Goal: Information Seeking & Learning: Check status

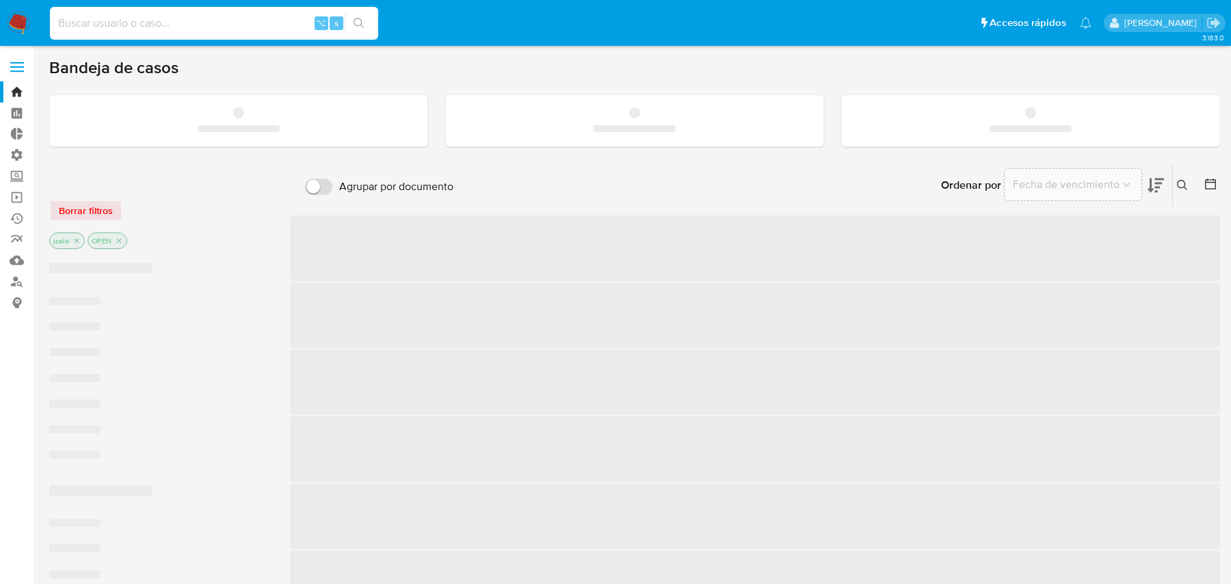
click at [291, 26] on input at bounding box center [214, 23] width 328 height 18
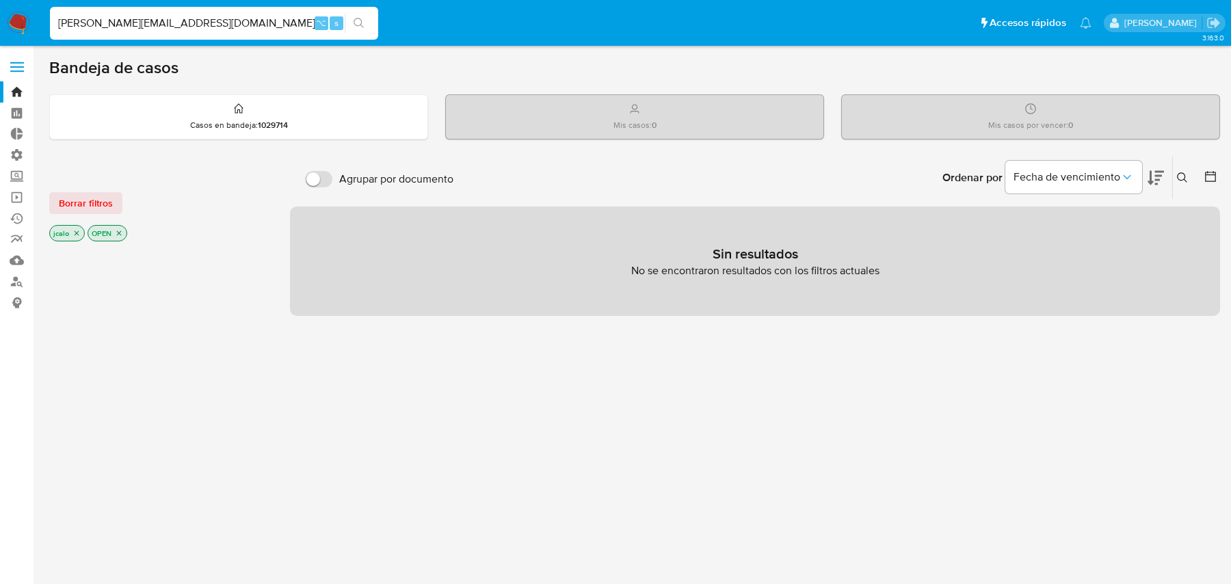
type input "calo.juanma98@gmail.com"
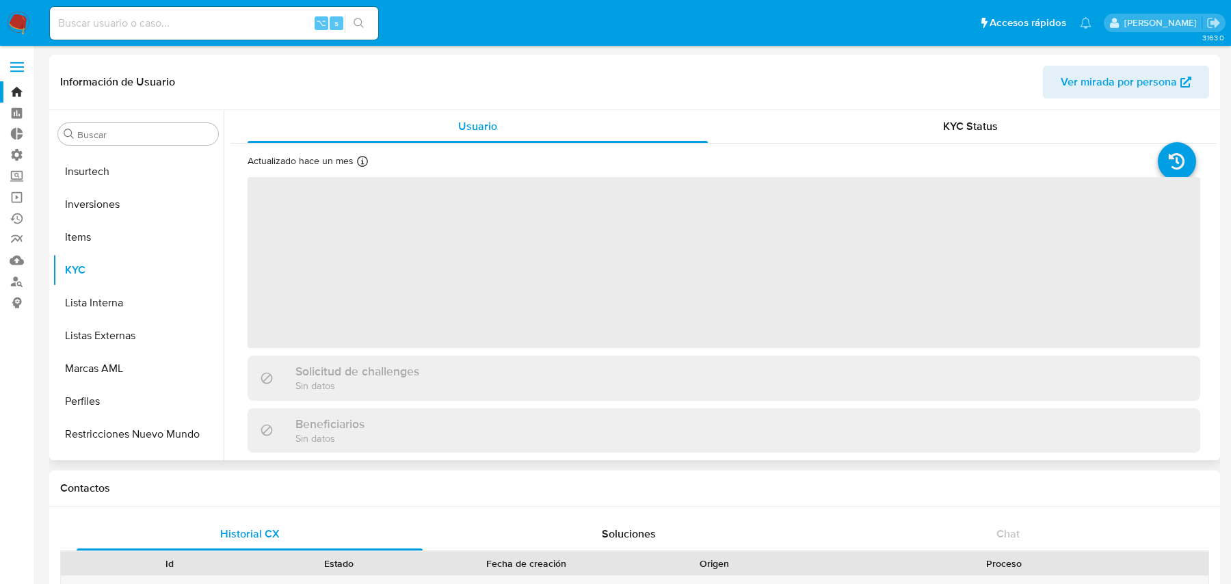
scroll to position [742, 0]
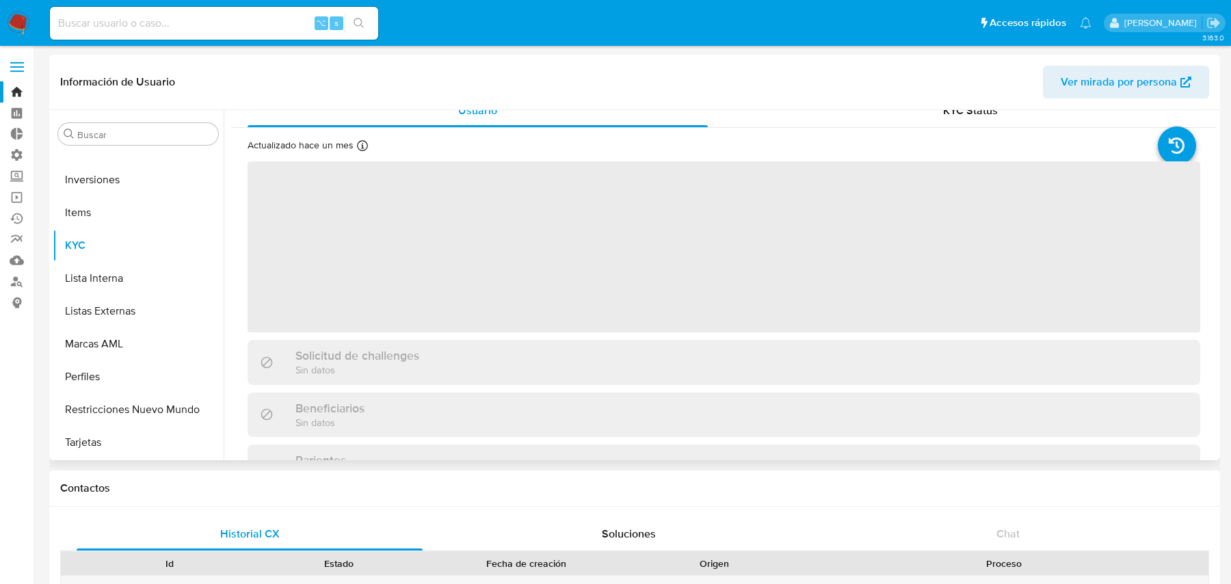
select select "10"
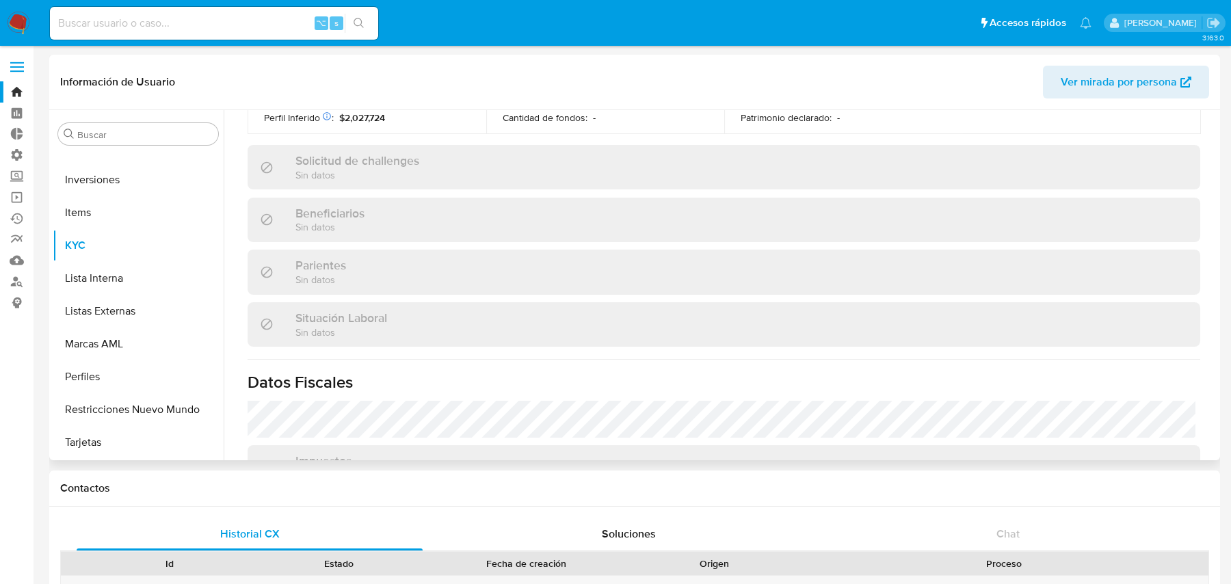
scroll to position [0, 0]
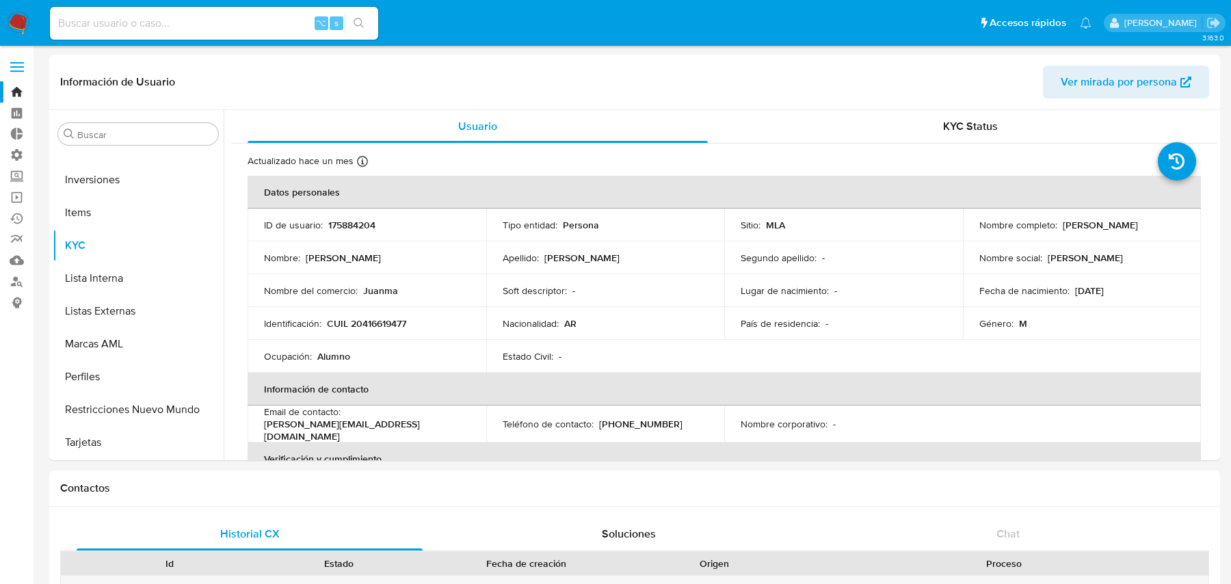
click at [355, 215] on td "ID de usuario : 175884204" at bounding box center [367, 225] width 239 height 33
click at [347, 233] on td "ID de usuario : 175884204" at bounding box center [367, 225] width 239 height 33
click at [347, 226] on p "175884204" at bounding box center [351, 225] width 47 height 12
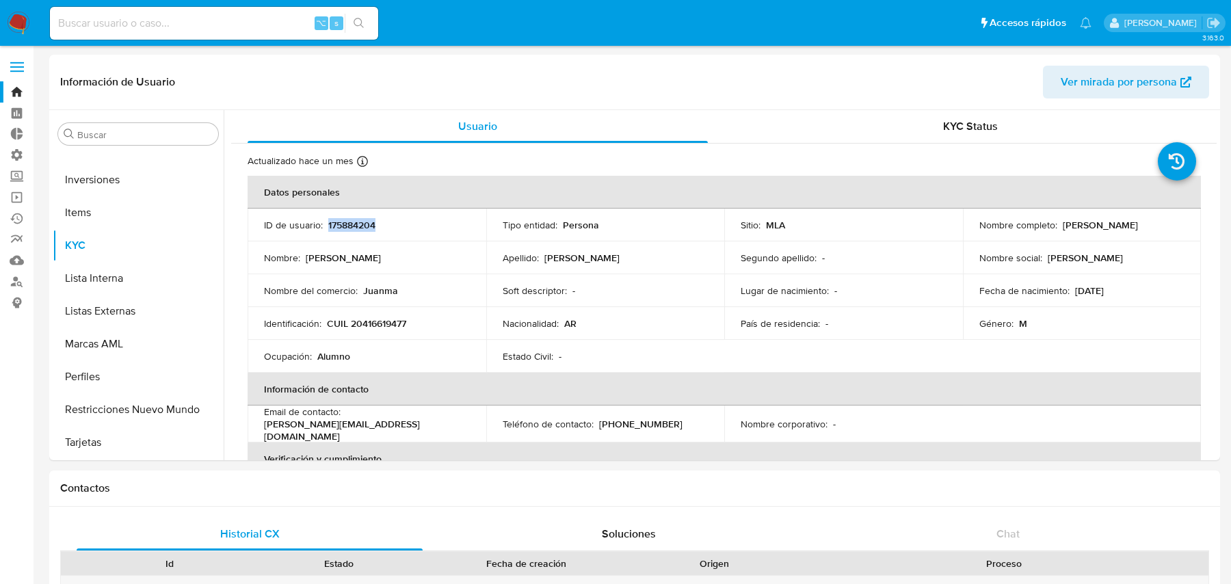
copy p "175884204"
click at [364, 225] on p "175884204" at bounding box center [351, 225] width 47 height 12
copy p "175884204"
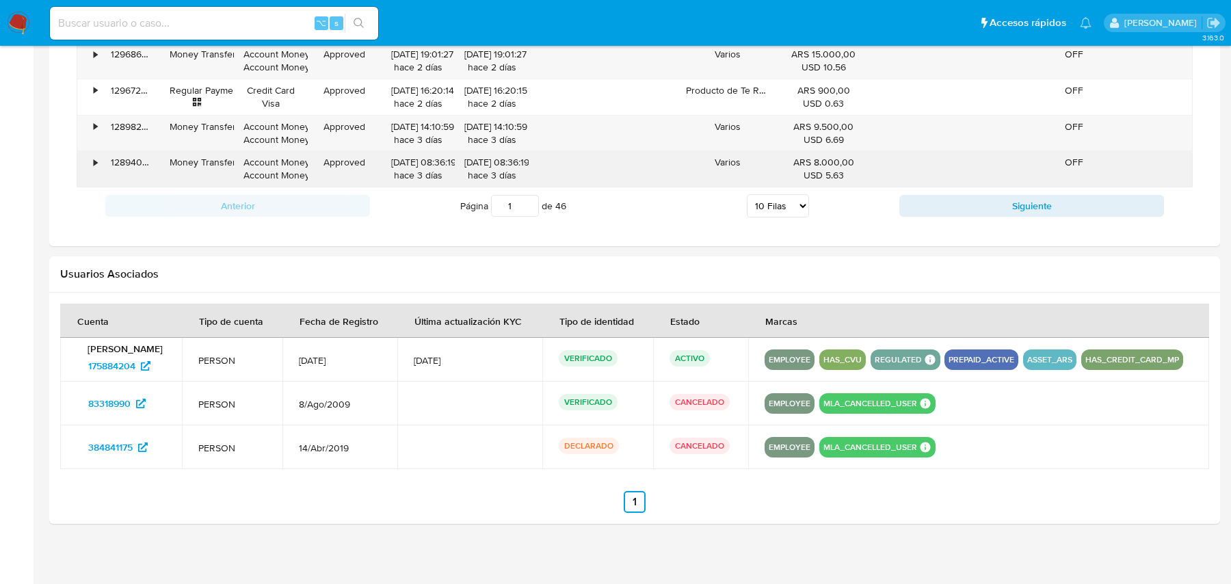
scroll to position [922, 0]
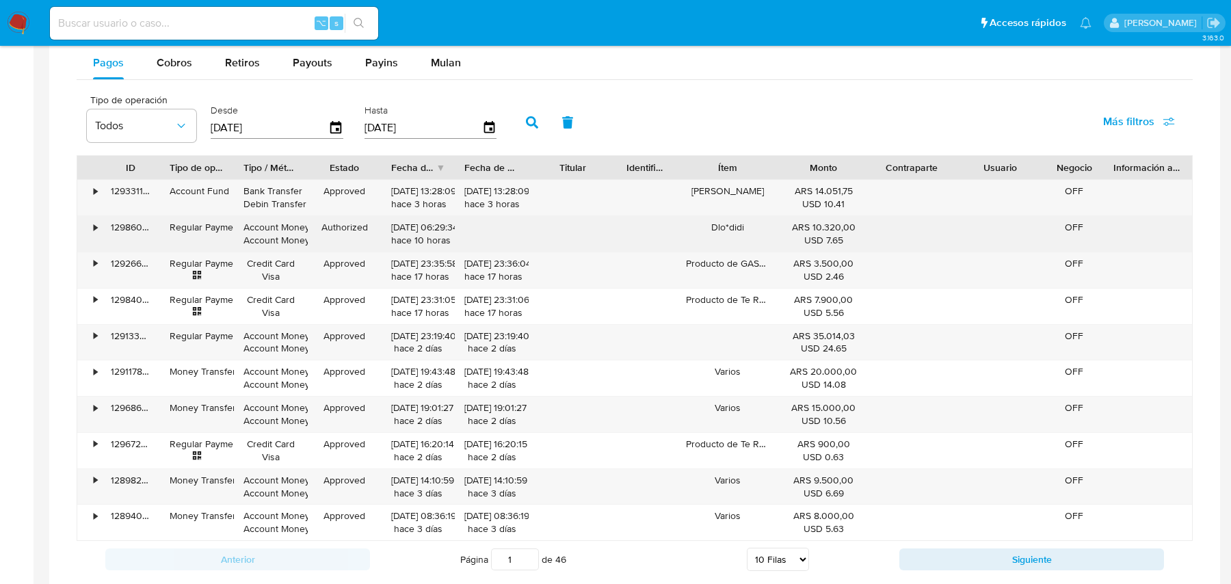
click at [739, 218] on div "Dlo*didi" at bounding box center [727, 234] width 103 height 36
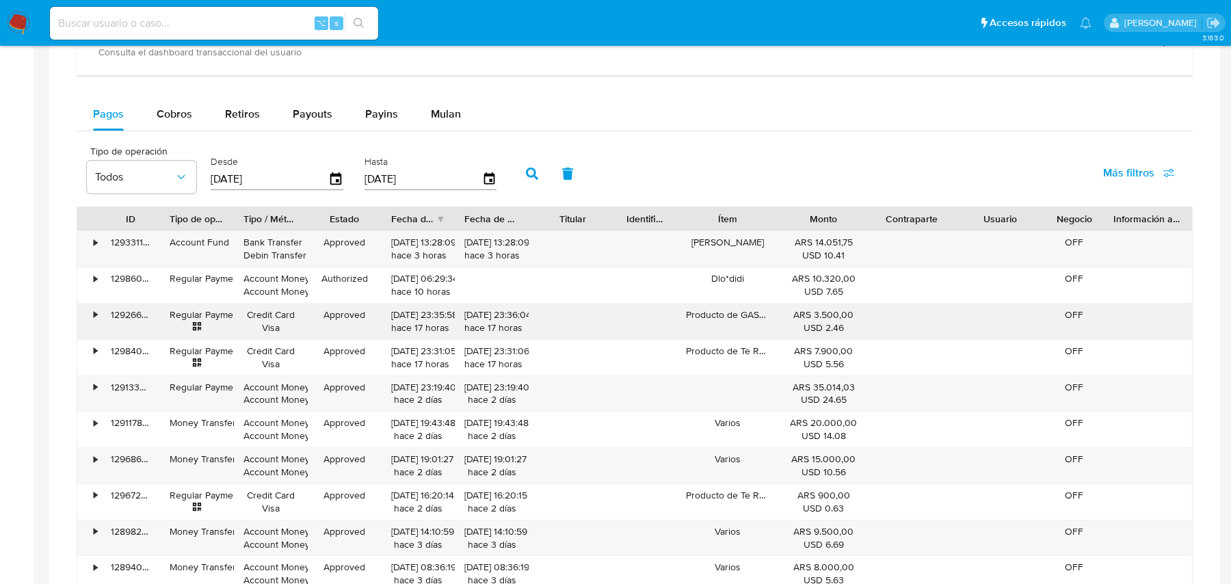
scroll to position [762, 0]
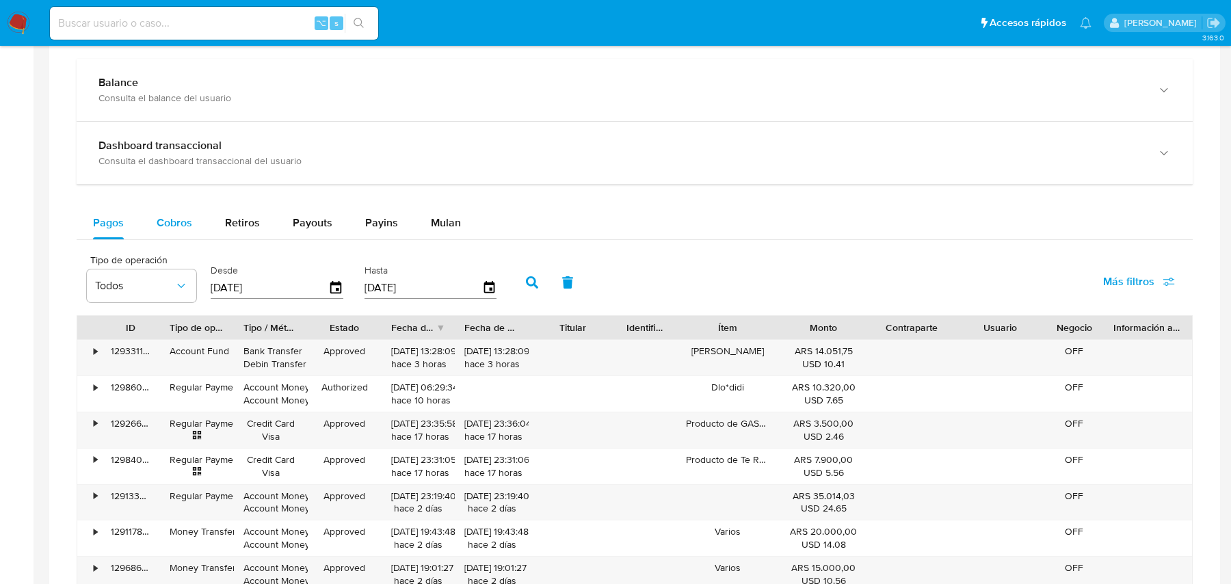
click at [183, 218] on span "Cobros" at bounding box center [175, 223] width 36 height 16
select select "10"
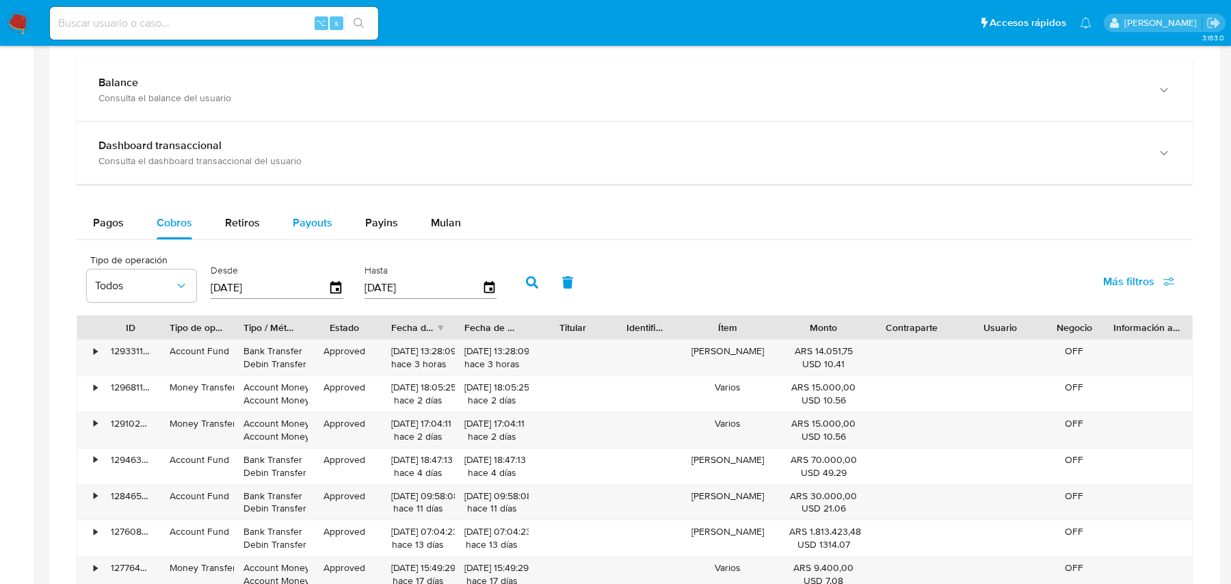
click at [321, 234] on div "Payouts" at bounding box center [313, 222] width 40 height 33
select select "10"
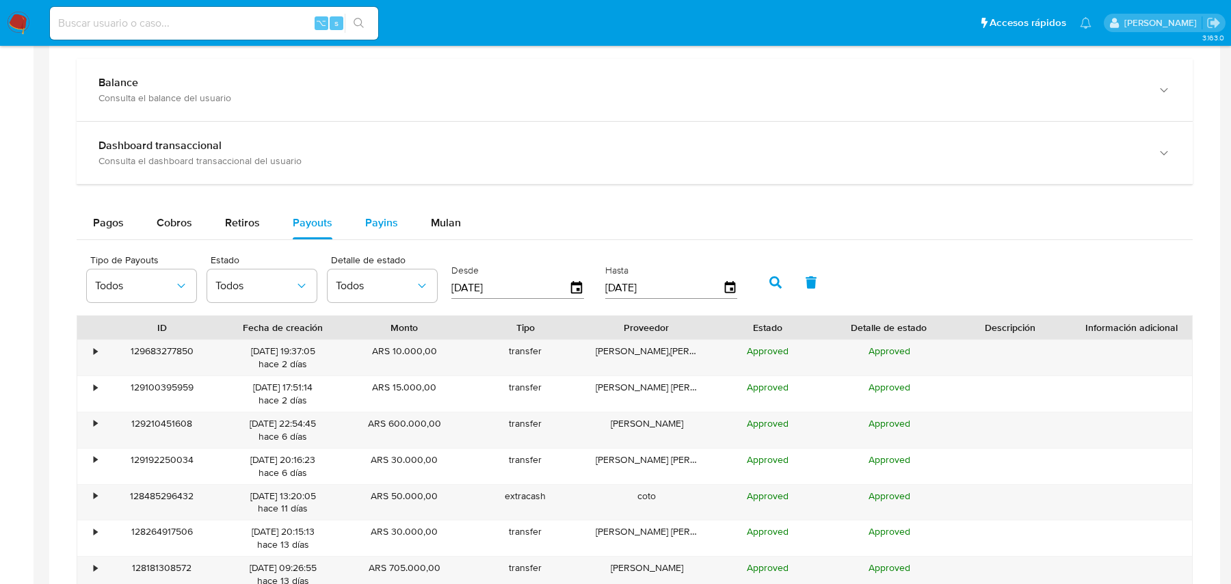
click at [367, 224] on span "Payins" at bounding box center [381, 223] width 33 height 16
select select "10"
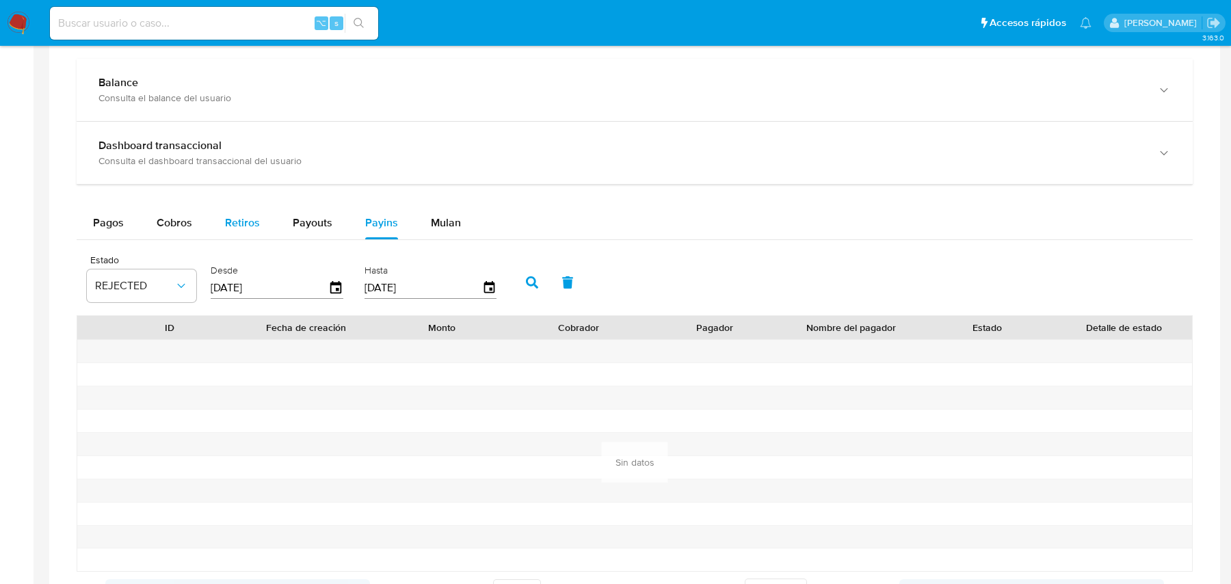
click at [241, 228] on div "Retiros" at bounding box center [242, 222] width 35 height 33
select select "10"
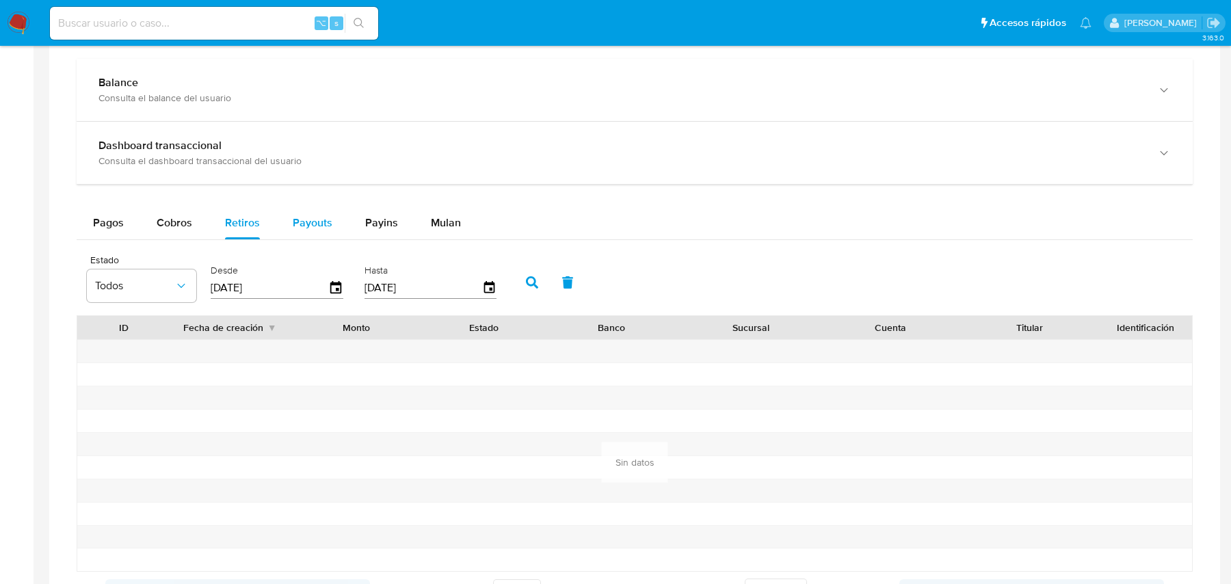
click at [293, 219] on span "Payouts" at bounding box center [313, 223] width 40 height 16
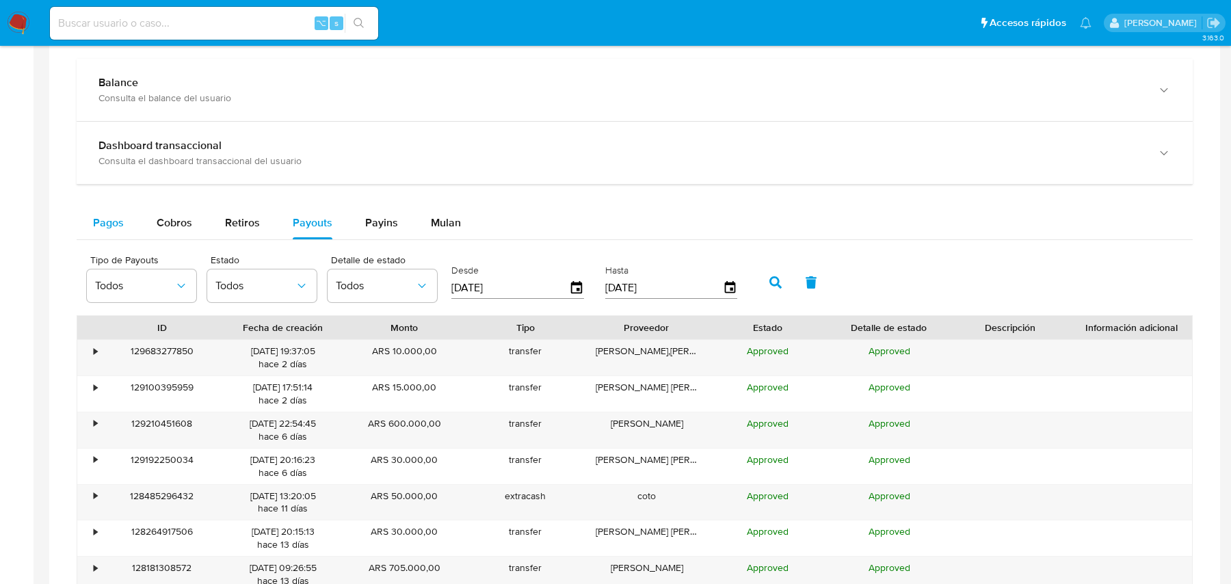
click at [85, 217] on button "Pagos" at bounding box center [109, 222] width 64 height 33
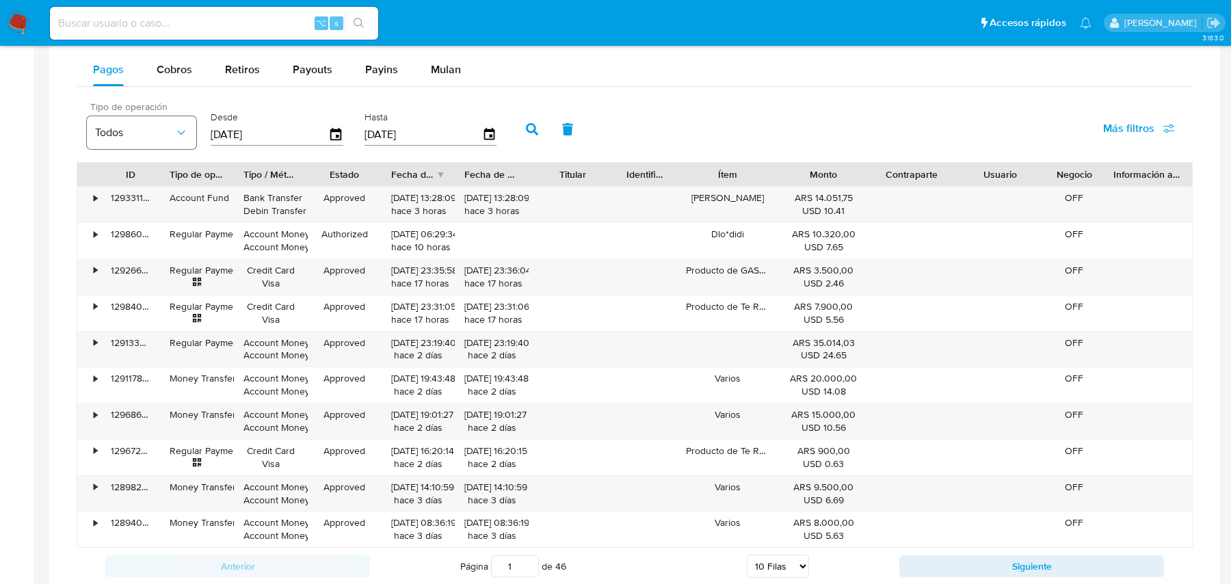
scroll to position [953, 0]
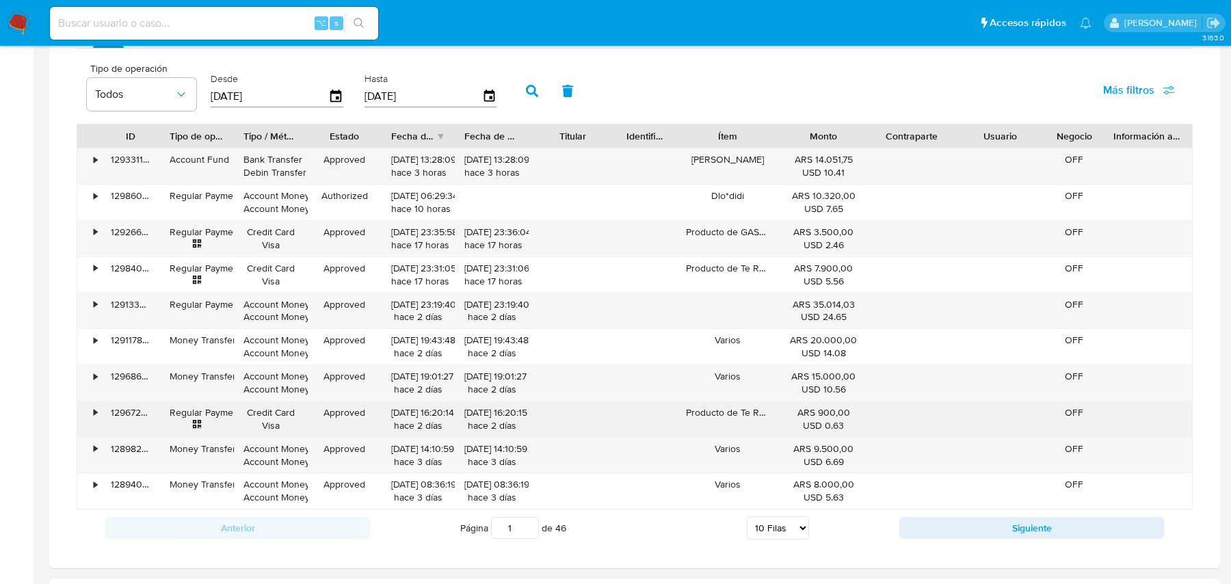
click at [770, 403] on div "Producto de Te Recuerdo" at bounding box center [727, 419] width 103 height 36
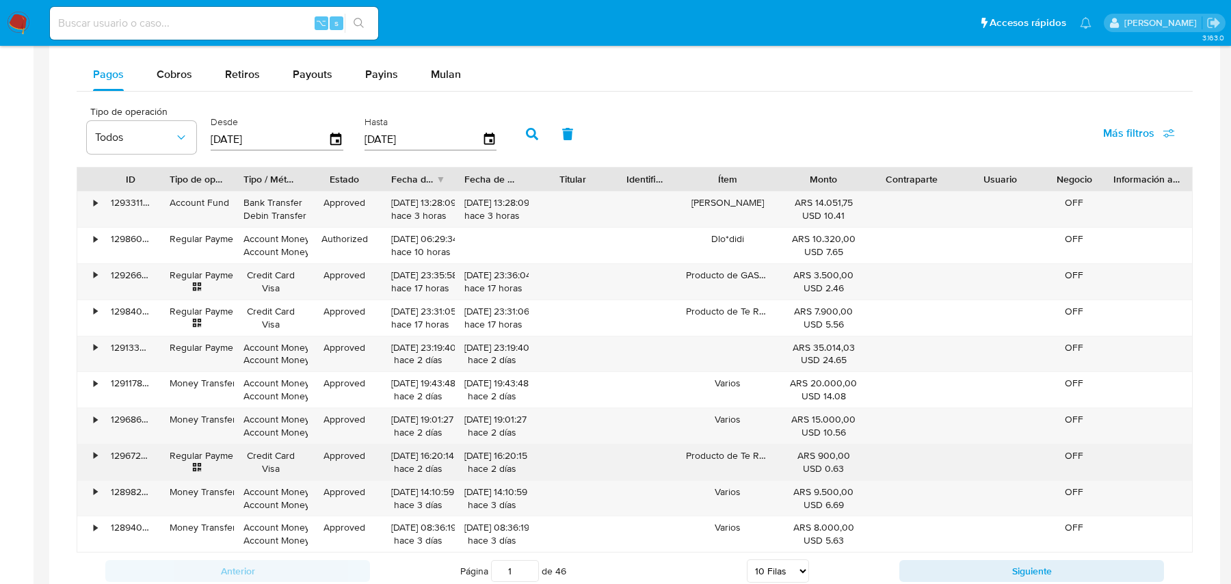
scroll to position [923, 0]
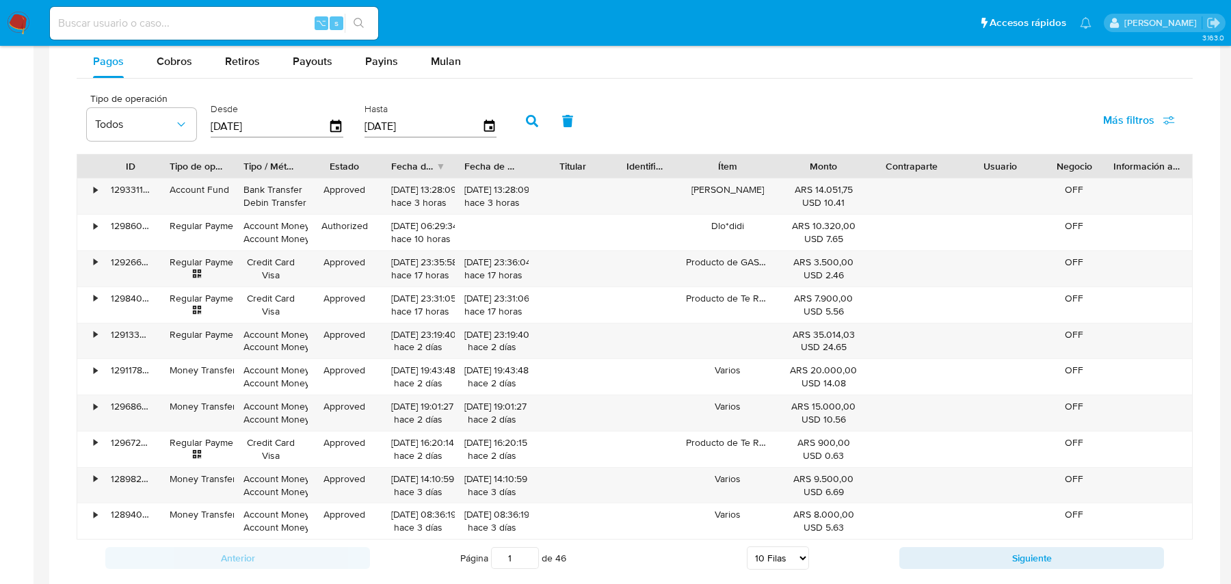
click at [1147, 120] on span "Más filtros" at bounding box center [1128, 120] width 51 height 33
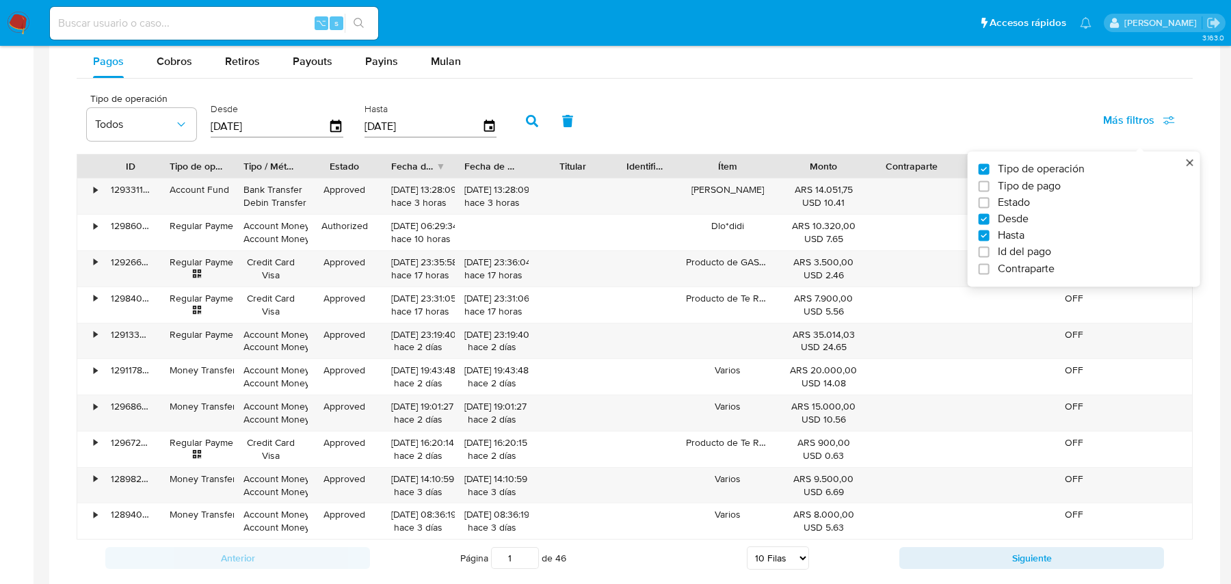
click at [830, 103] on div "Tipo de operación Todos Desde 17/07/2025 Hasta 14/10/2025 Más filtros Tipo de o…" at bounding box center [635, 119] width 1116 height 68
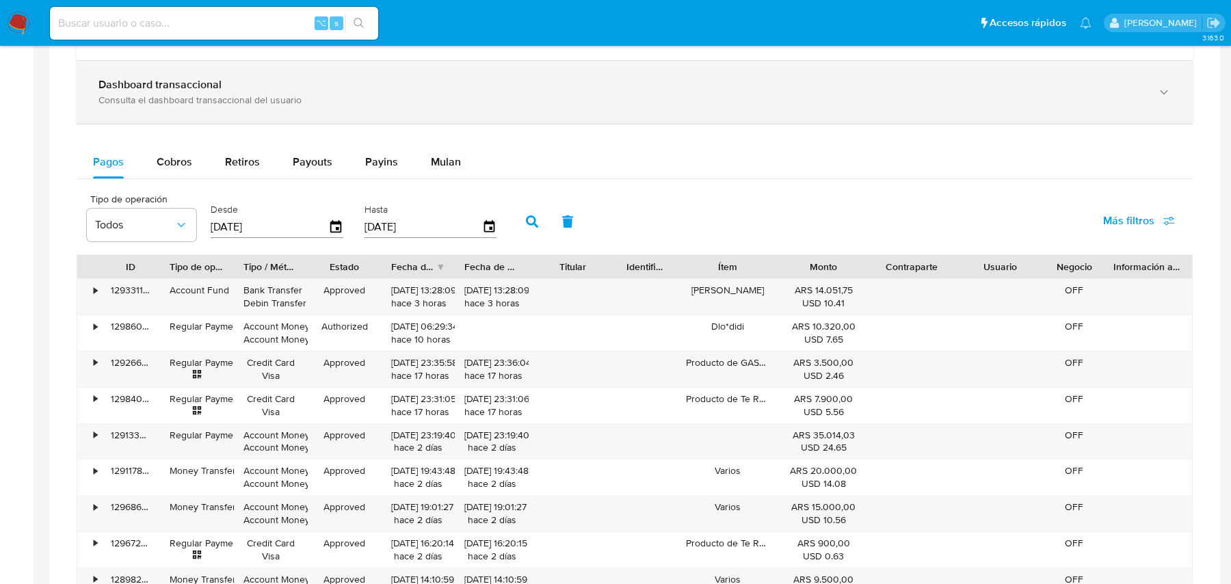
scroll to position [0, 0]
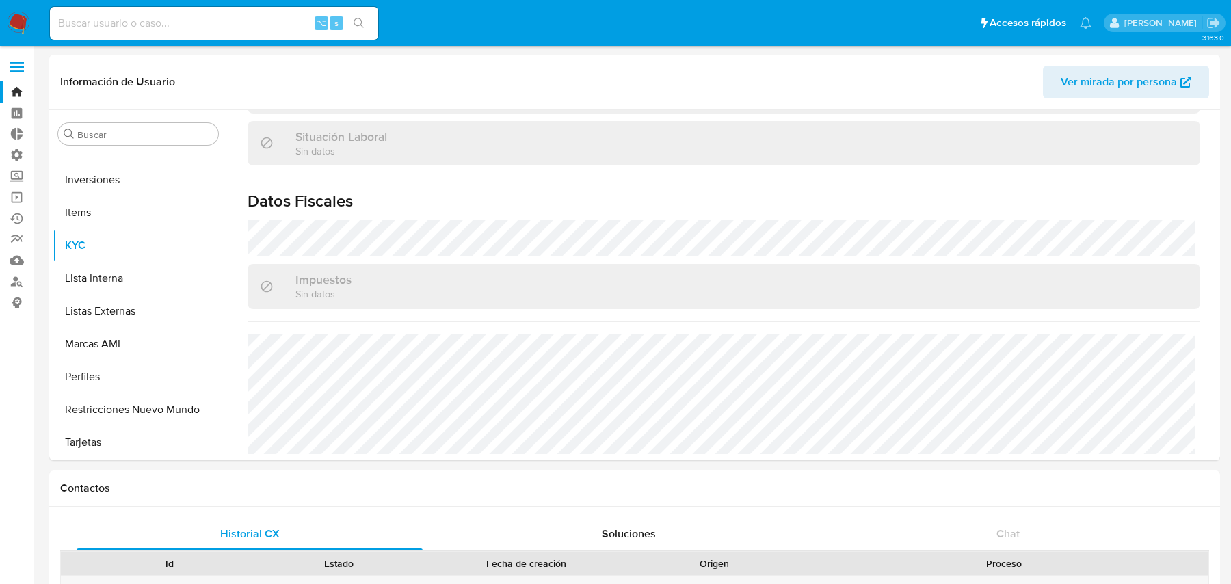
click at [185, 25] on input at bounding box center [214, 23] width 328 height 18
paste input "ZvCZUgssoSwloYELbK1fv4JX"
type input "ZvCZUgssoSwloYELbK1fv4JX"
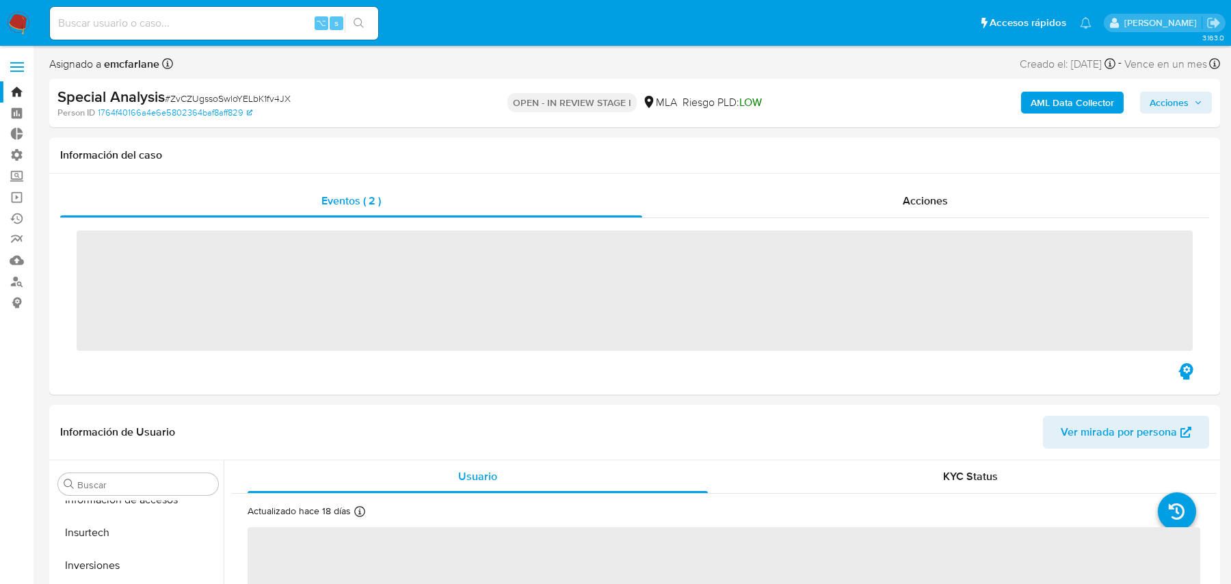
scroll to position [742, 0]
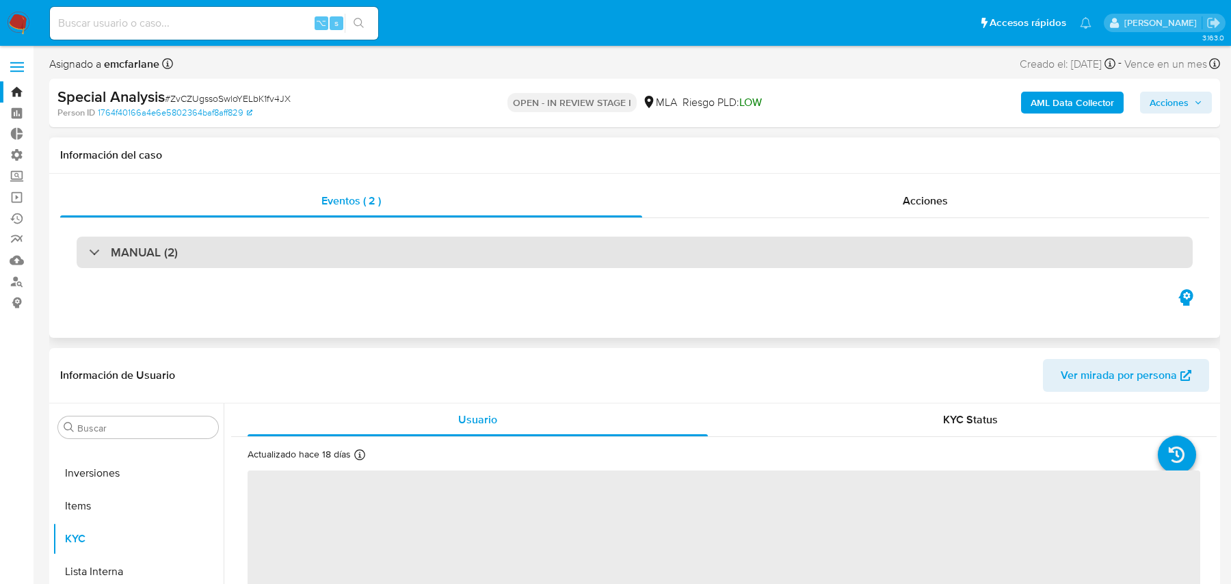
select select "10"
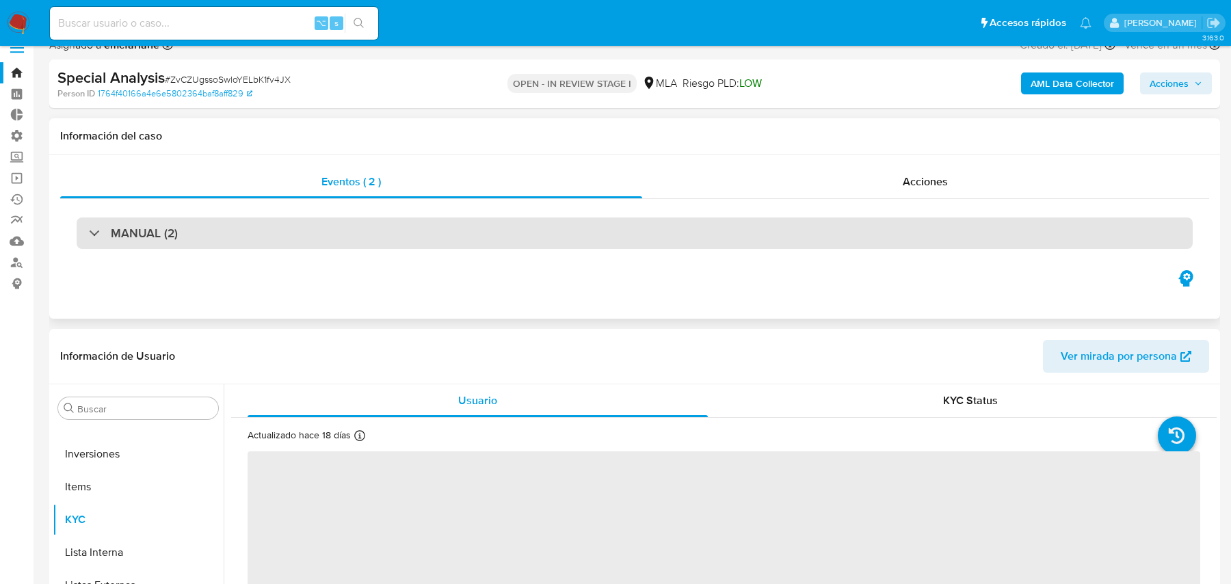
scroll to position [26, 0]
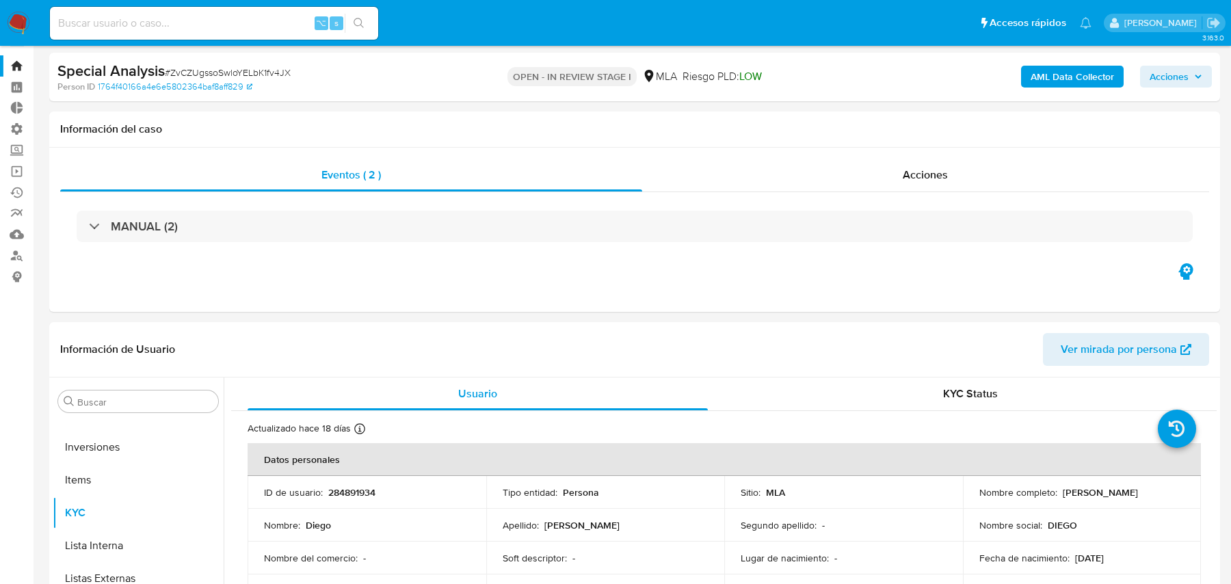
click at [1084, 77] on b "AML Data Collector" at bounding box center [1071, 77] width 83 height 22
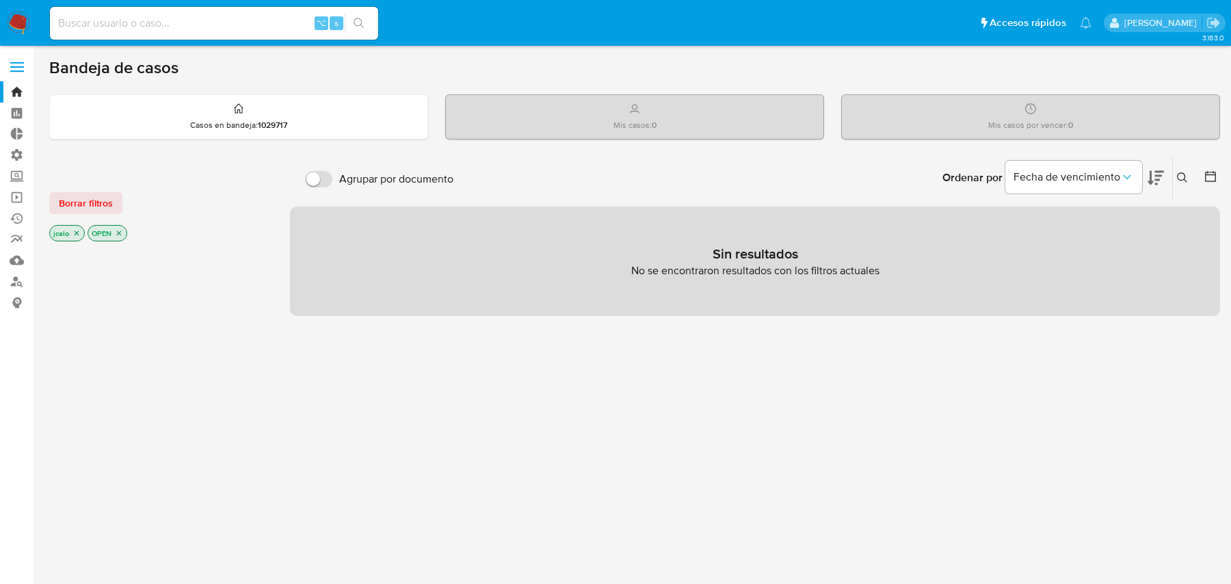
click at [215, 25] on input at bounding box center [214, 23] width 328 height 18
paste input "ZvCZUgssoSwloYELbK1fv4JX"
type input "ZvCZUgssoSwloYELbK1fv4JX"
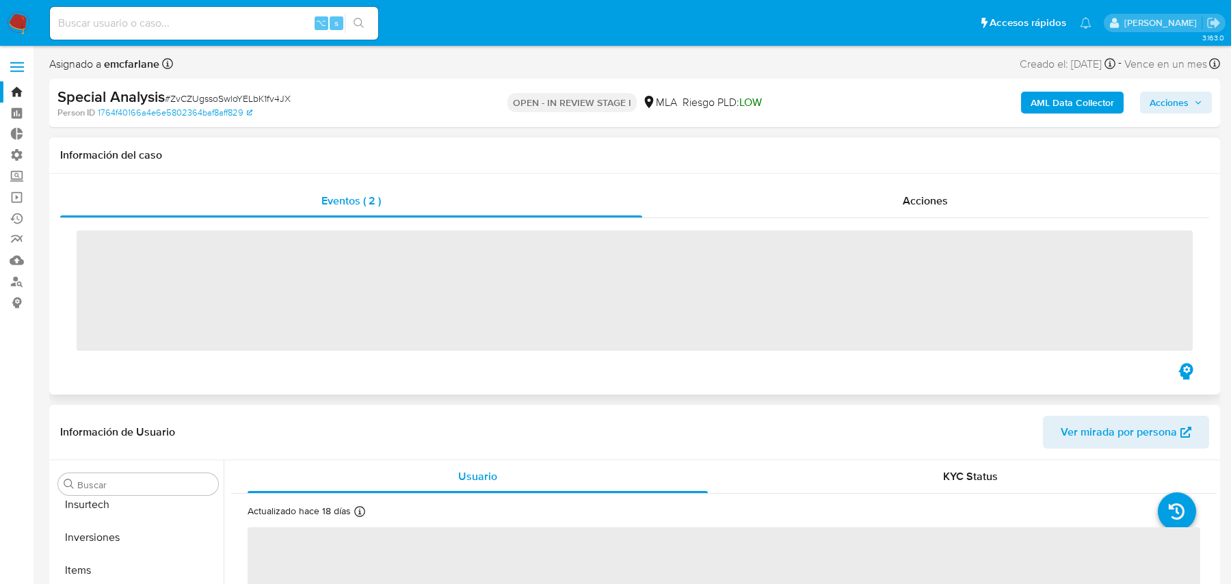
scroll to position [742, 0]
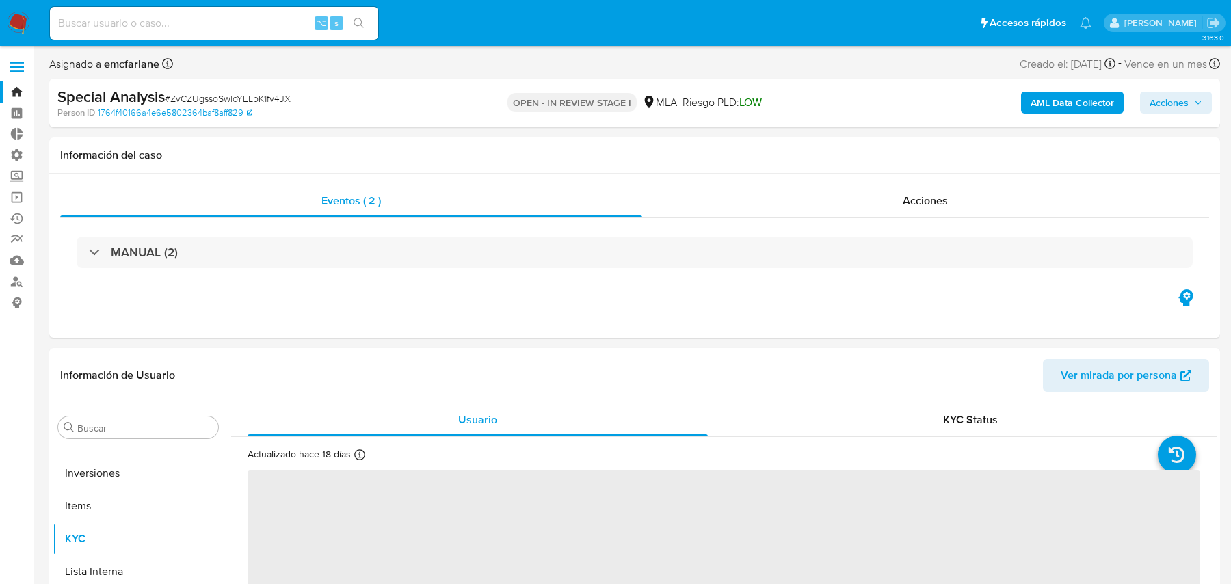
select select "10"
click at [1051, 108] on b "AML Data Collector" at bounding box center [1071, 103] width 83 height 22
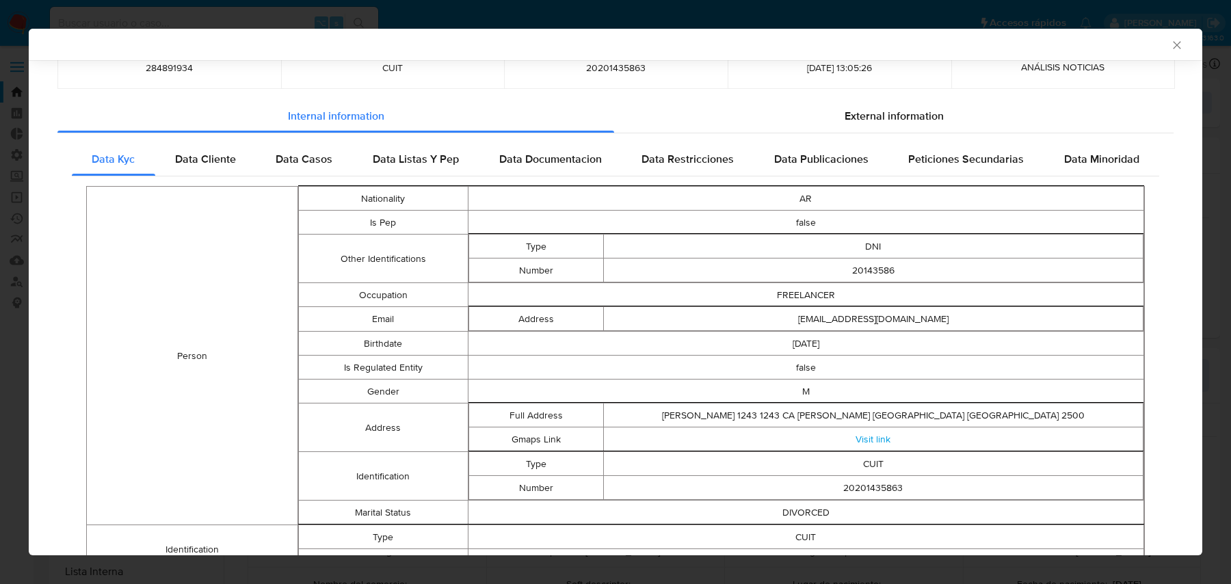
scroll to position [435, 0]
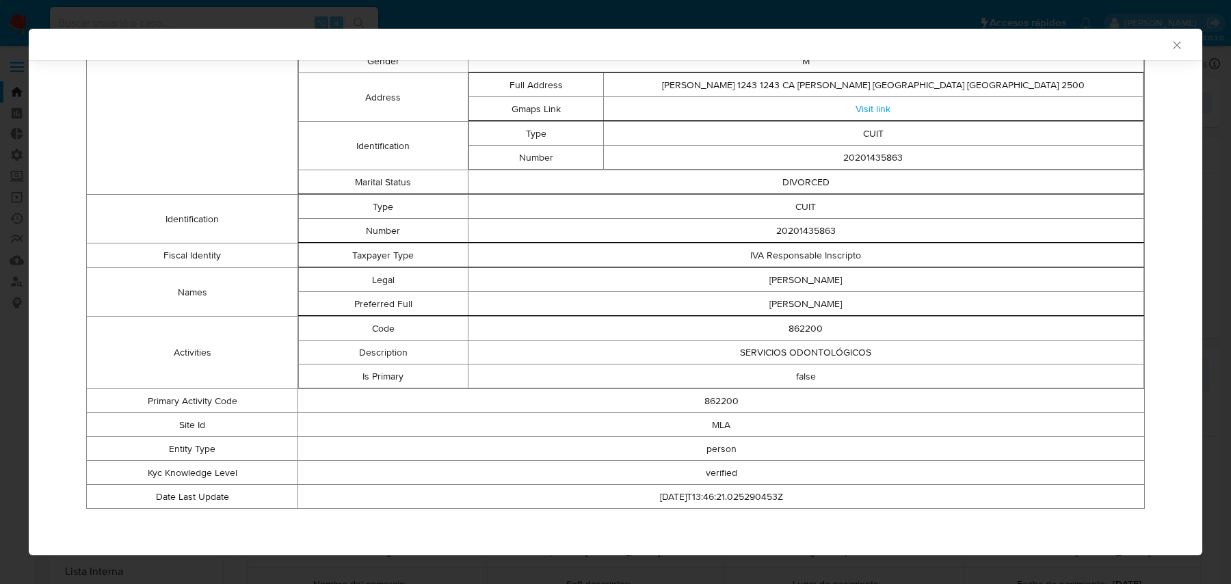
click at [1182, 46] on icon "Cerrar ventana" at bounding box center [1177, 45] width 14 height 14
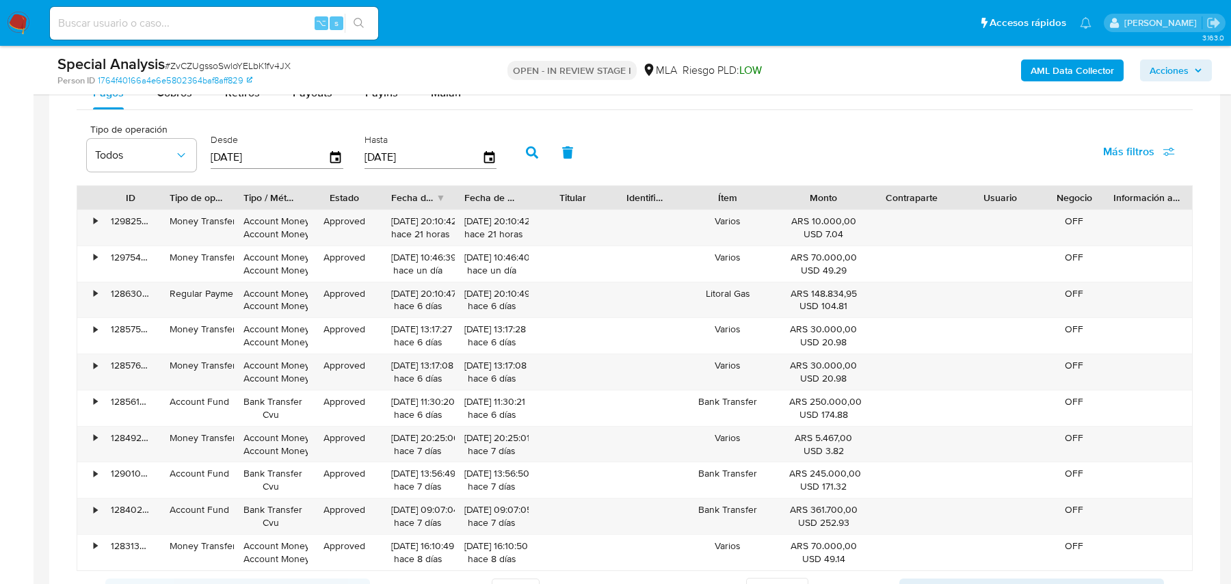
scroll to position [1063, 0]
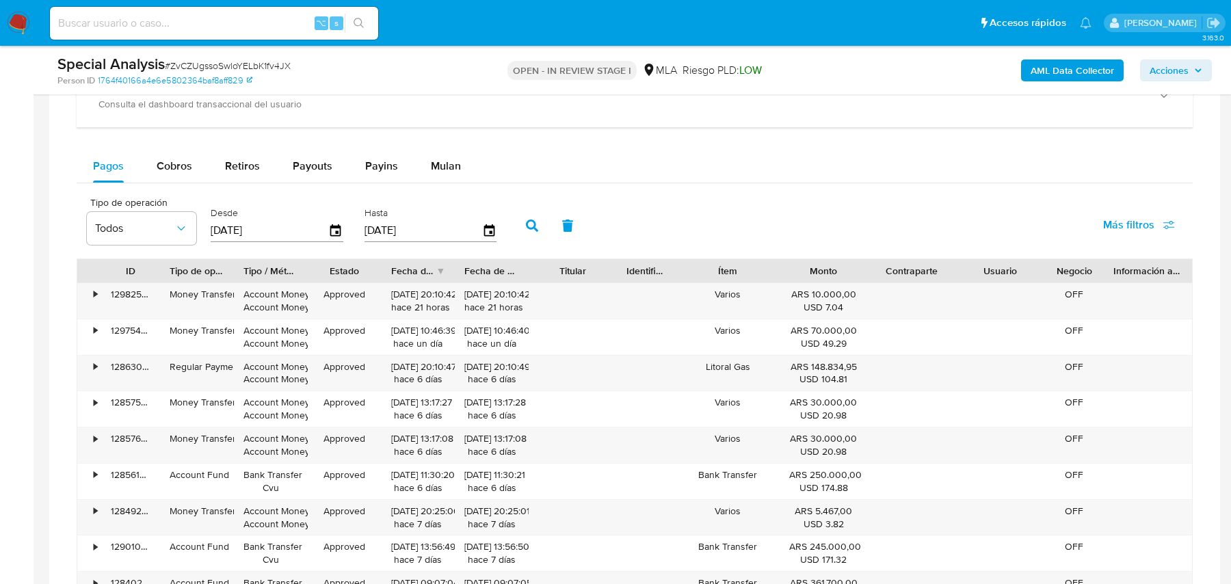
click at [440, 180] on div "Pagos Cobros Retiros Payouts Payins Mulan Tipo de operación Todos Desde 17/07/2…" at bounding box center [635, 415] width 1116 height 531
click at [440, 165] on span "Mulan" at bounding box center [446, 166] width 30 height 16
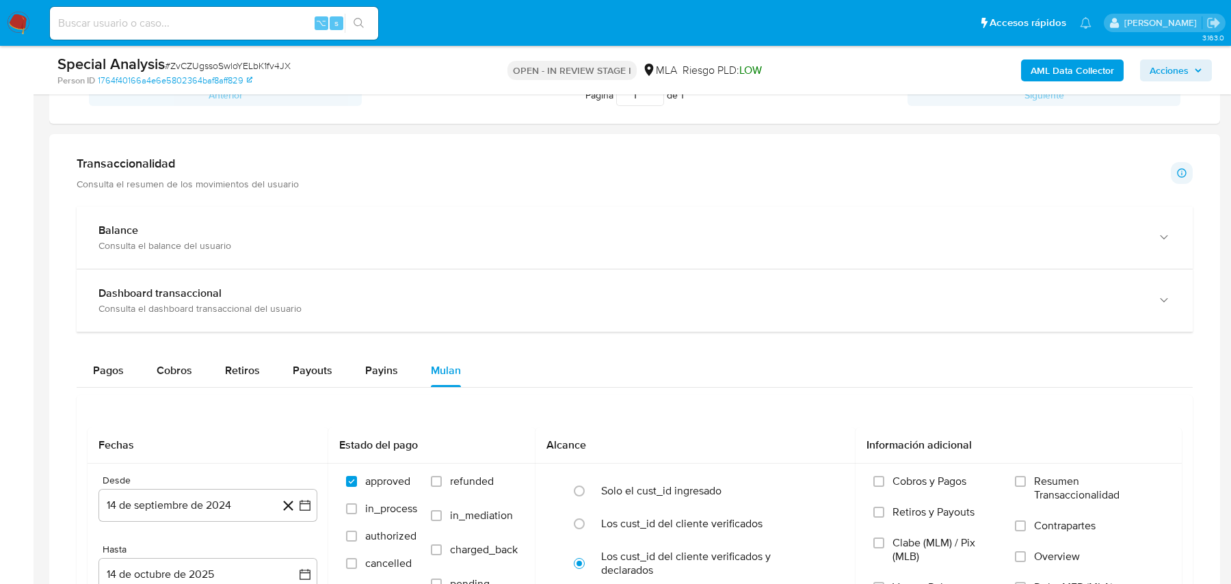
scroll to position [1305, 0]
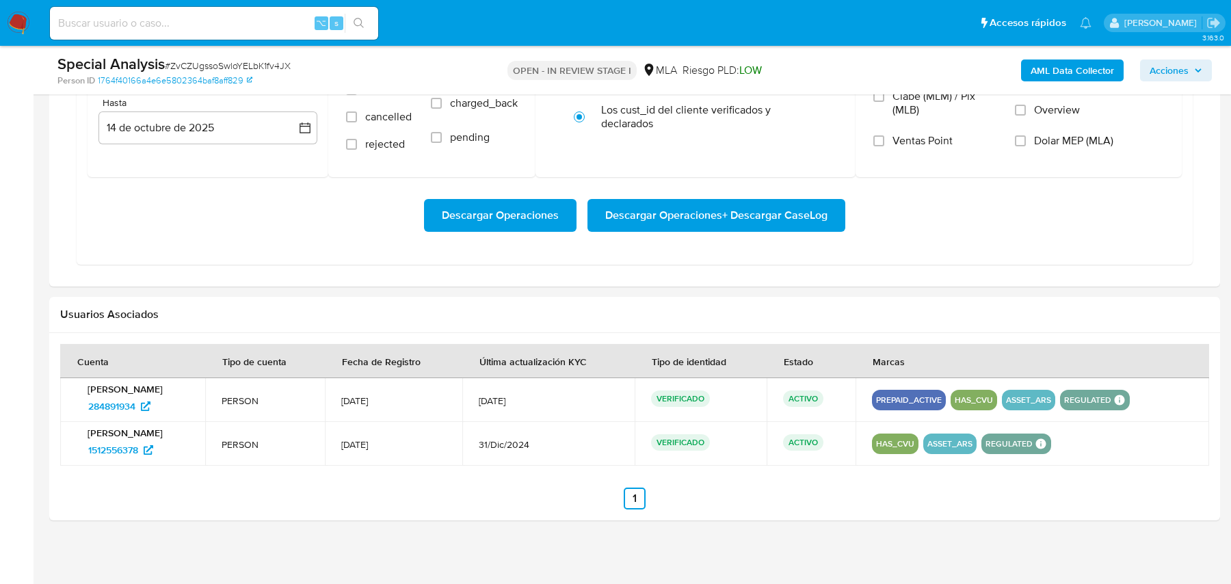
click at [1167, 70] on span "Acciones" at bounding box center [1168, 70] width 39 height 22
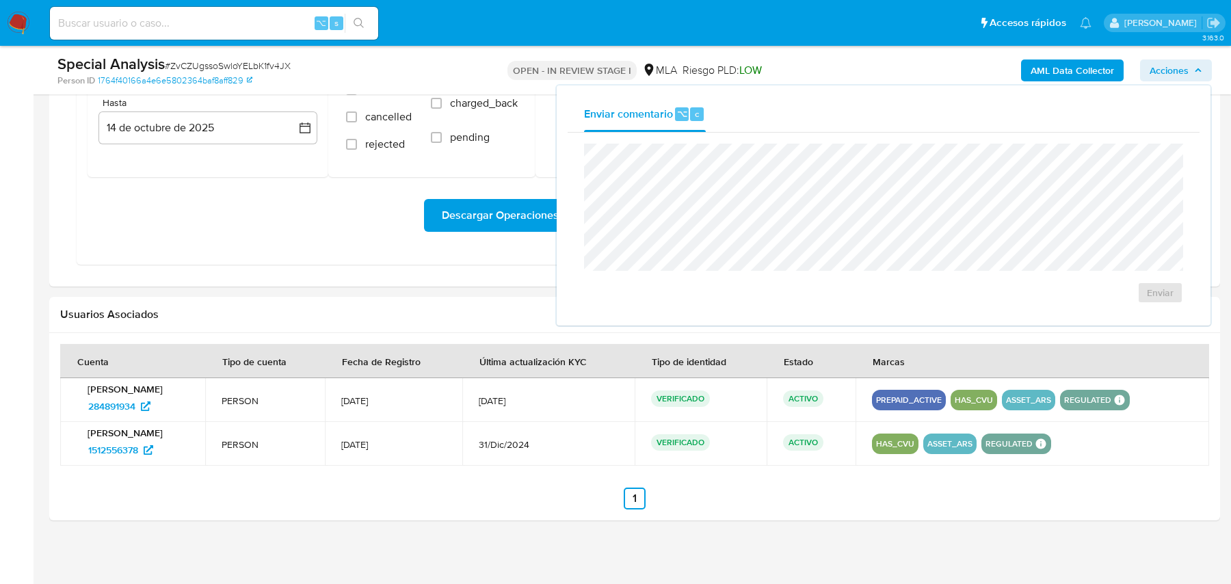
click at [1167, 70] on span "Acciones" at bounding box center [1168, 70] width 39 height 22
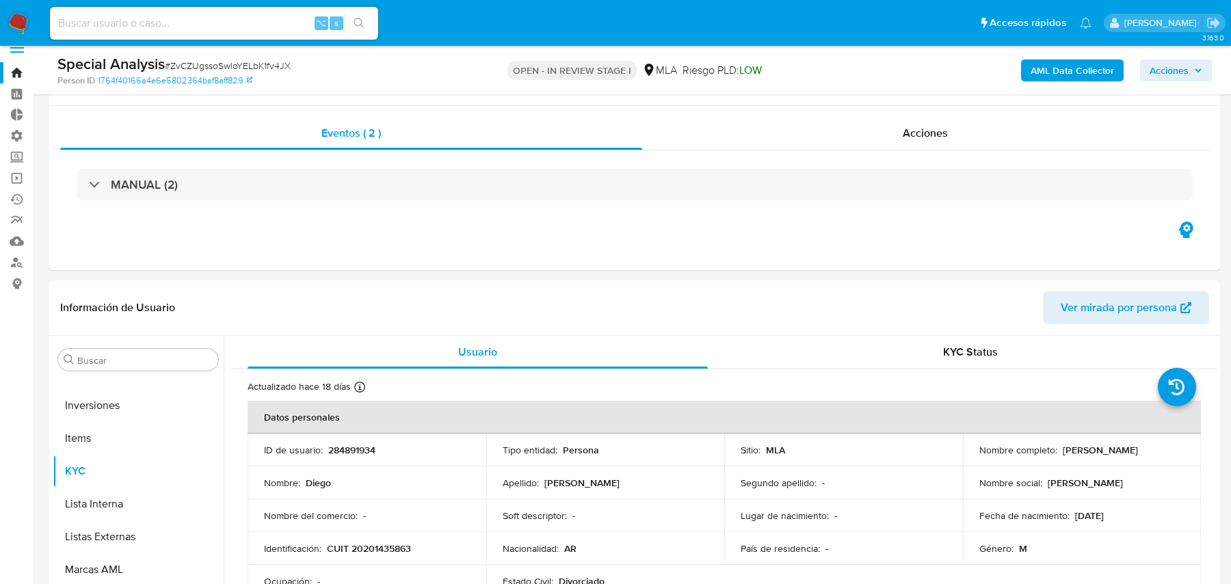
scroll to position [0, 0]
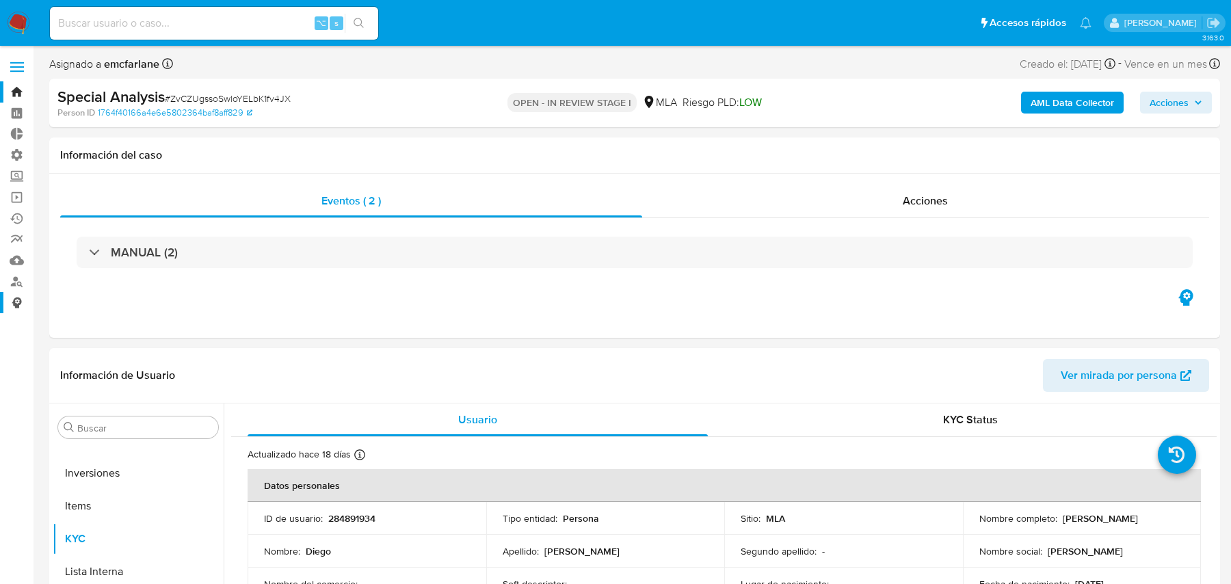
click at [14, 301] on link "Consolidado" at bounding box center [81, 302] width 163 height 21
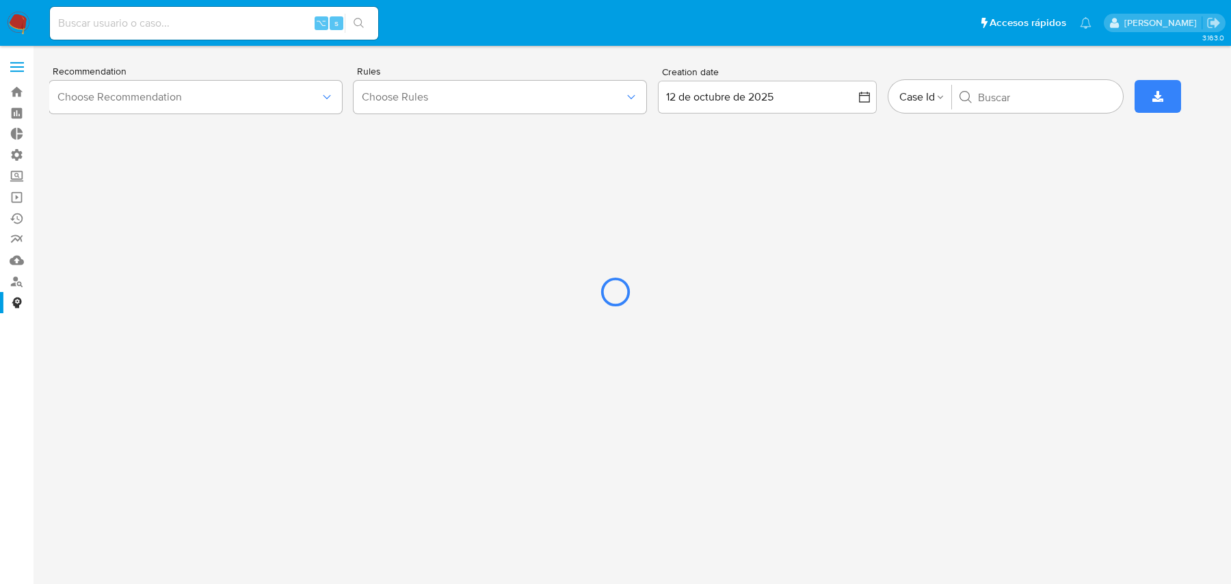
click at [206, 29] on div at bounding box center [615, 292] width 1231 height 584
click at [18, 59] on div at bounding box center [615, 292] width 1231 height 584
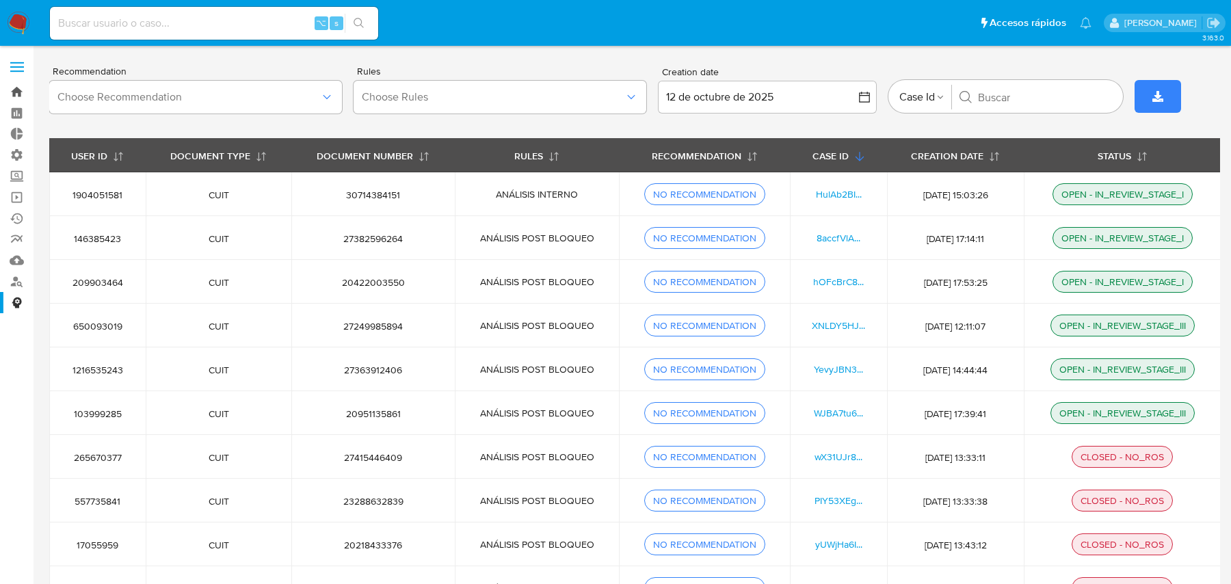
click at [18, 94] on link "Bandeja" at bounding box center [81, 91] width 163 height 21
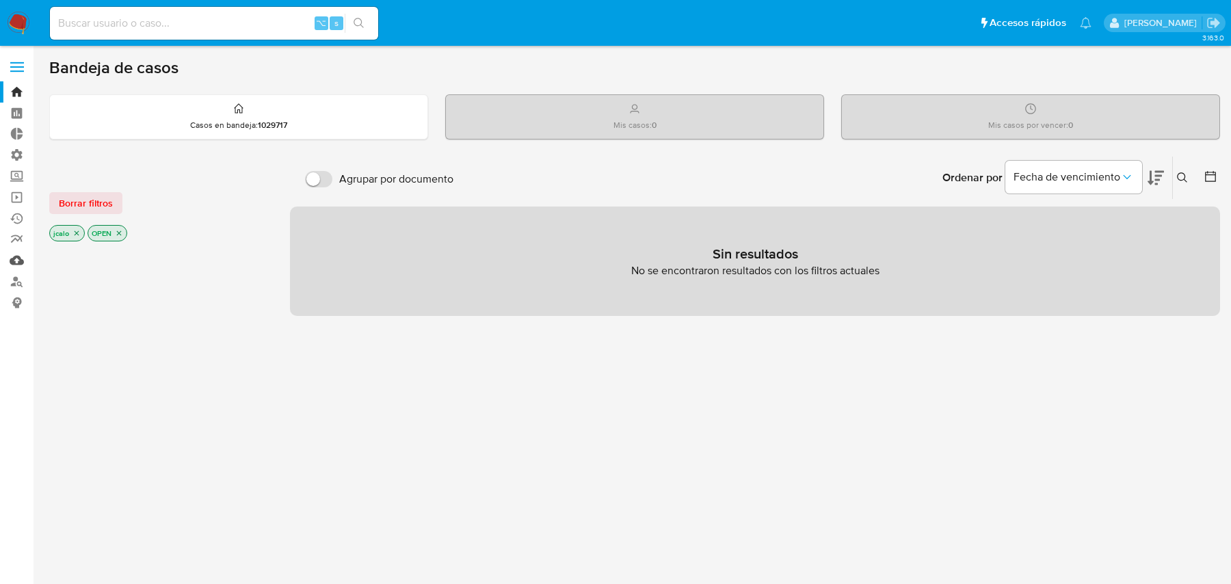
click at [18, 258] on link "Mulan" at bounding box center [81, 260] width 163 height 21
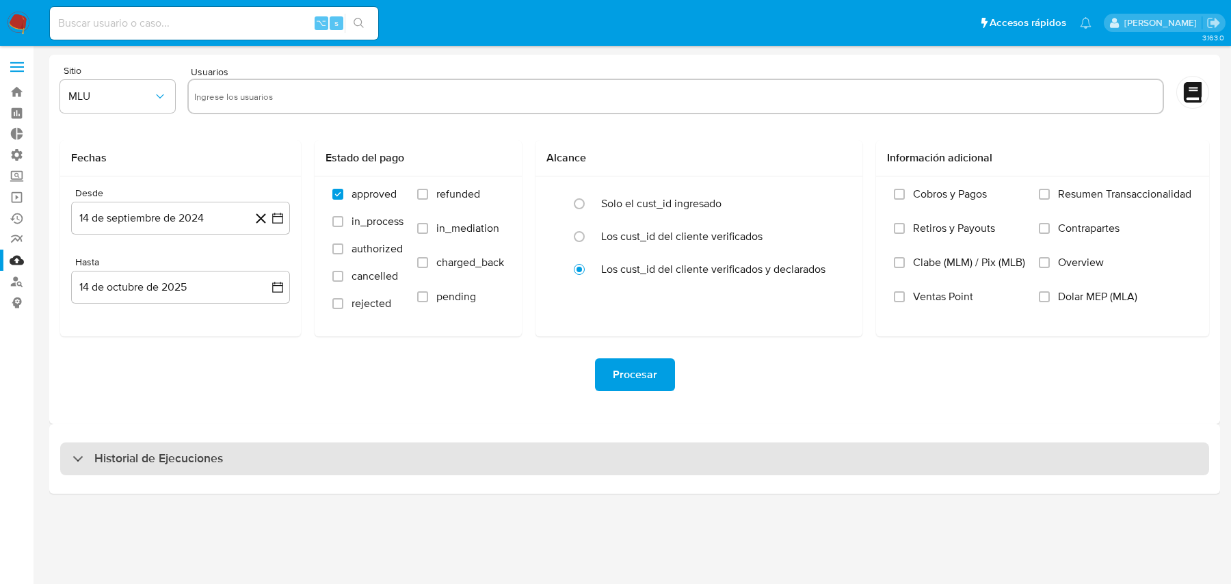
click at [181, 460] on h3 "Historial de Ejecuciones" at bounding box center [158, 459] width 129 height 16
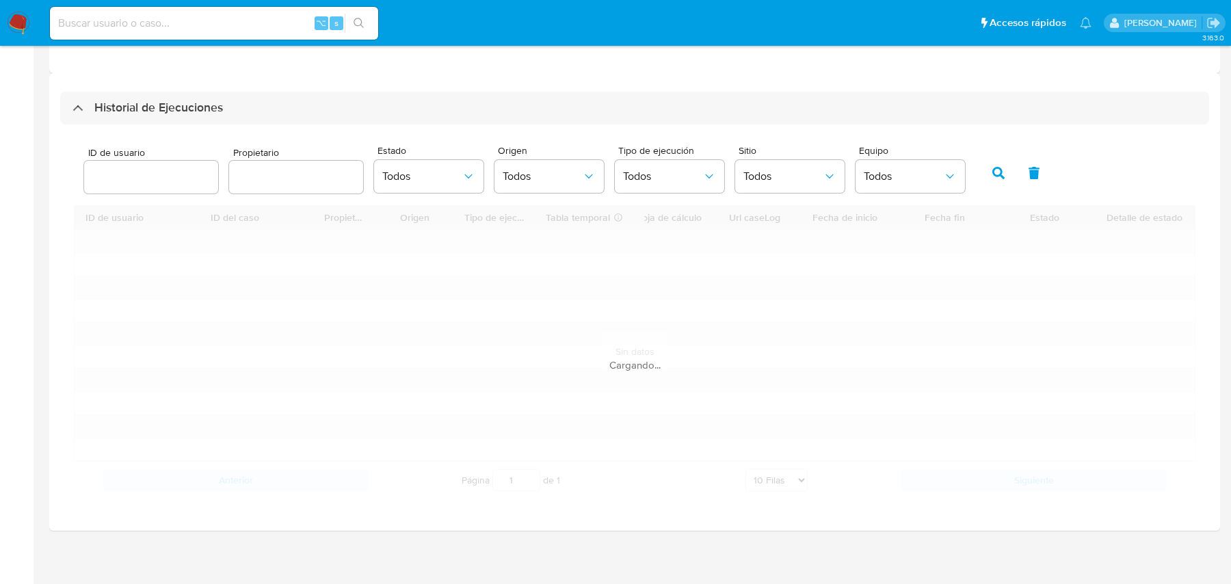
scroll to position [353, 0]
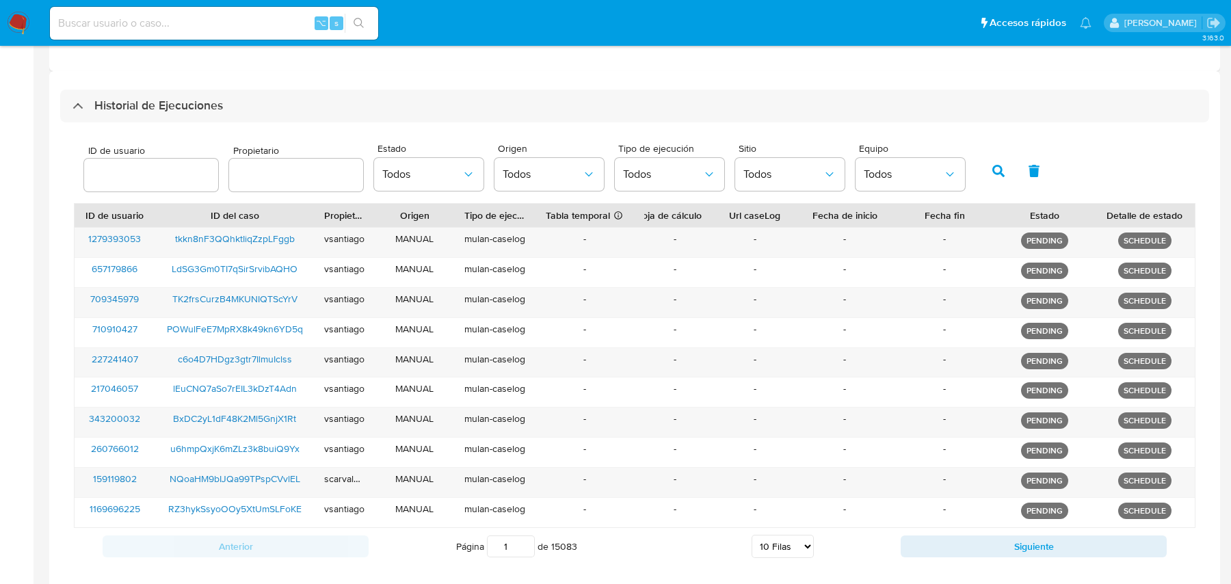
click at [141, 168] on input "number" at bounding box center [151, 175] width 134 height 18
click at [262, 146] on span "Propietario" at bounding box center [300, 151] width 134 height 10
click at [262, 166] on input "text" at bounding box center [296, 175] width 134 height 18
click at [981, 167] on button "button" at bounding box center [999, 171] width 36 height 33
click at [252, 171] on input "text" at bounding box center [296, 175] width 134 height 18
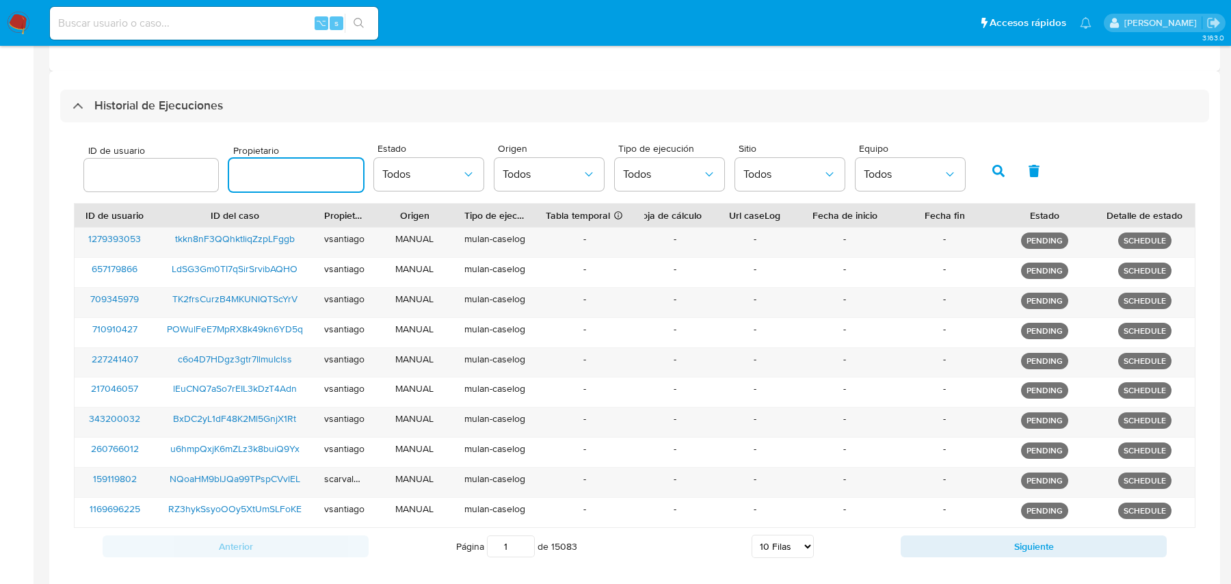
click at [128, 171] on input "number" at bounding box center [151, 175] width 134 height 18
click at [180, 126] on div "ID de usuario Propietario Estado Todos Origen Todos Tipo de ejecución Todos Sit…" at bounding box center [634, 350] width 1149 height 456
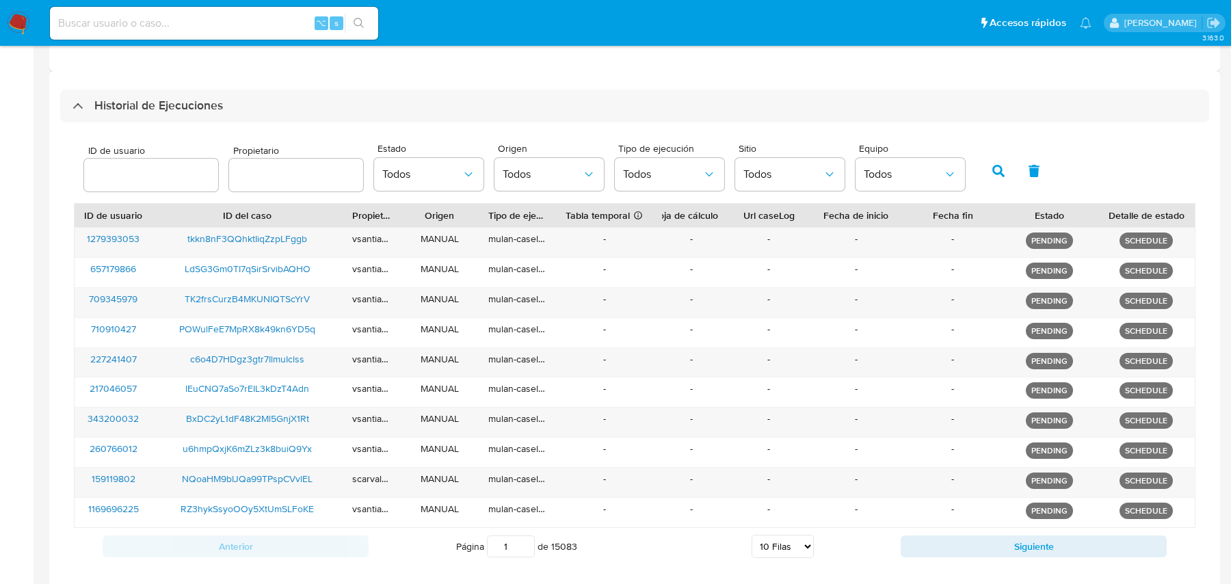
drag, startPoint x: 310, startPoint y: 214, endPoint x: 388, endPoint y: 214, distance: 77.3
click at [355, 214] on div at bounding box center [342, 215] width 25 height 23
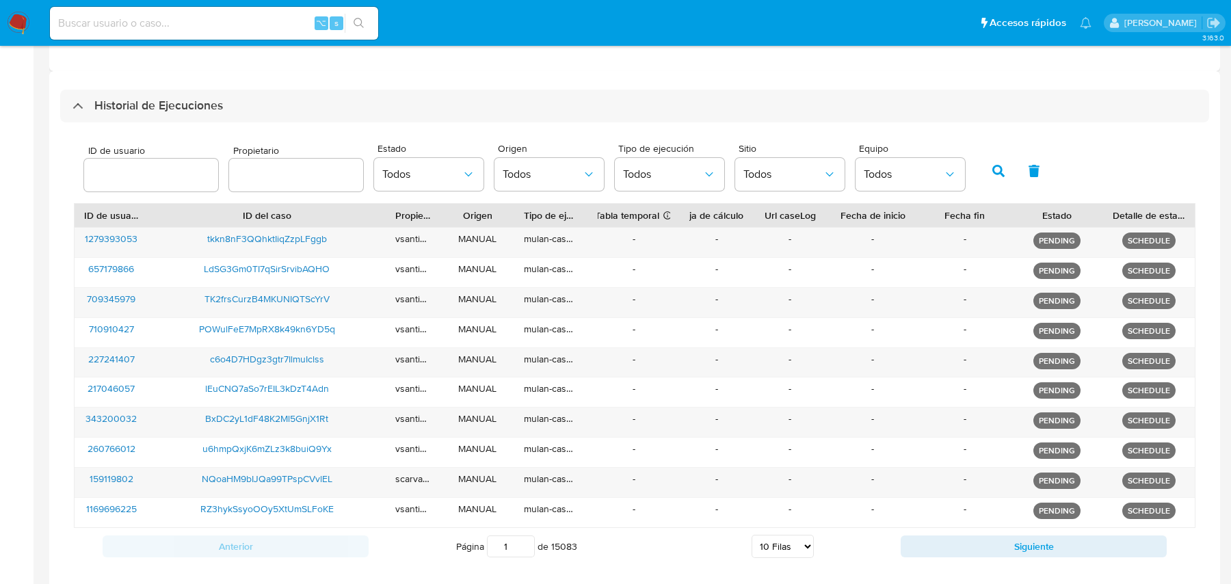
click at [805, 541] on select "5 Filas 10 Filas 20 Filas 25 Filas 50 Filas 100 Filas" at bounding box center [782, 546] width 62 height 23
select select "100"
click at [751, 535] on select "5 Filas 10 Filas 20 Filas 25 Filas 50 Filas 100 Filas" at bounding box center [782, 546] width 62 height 23
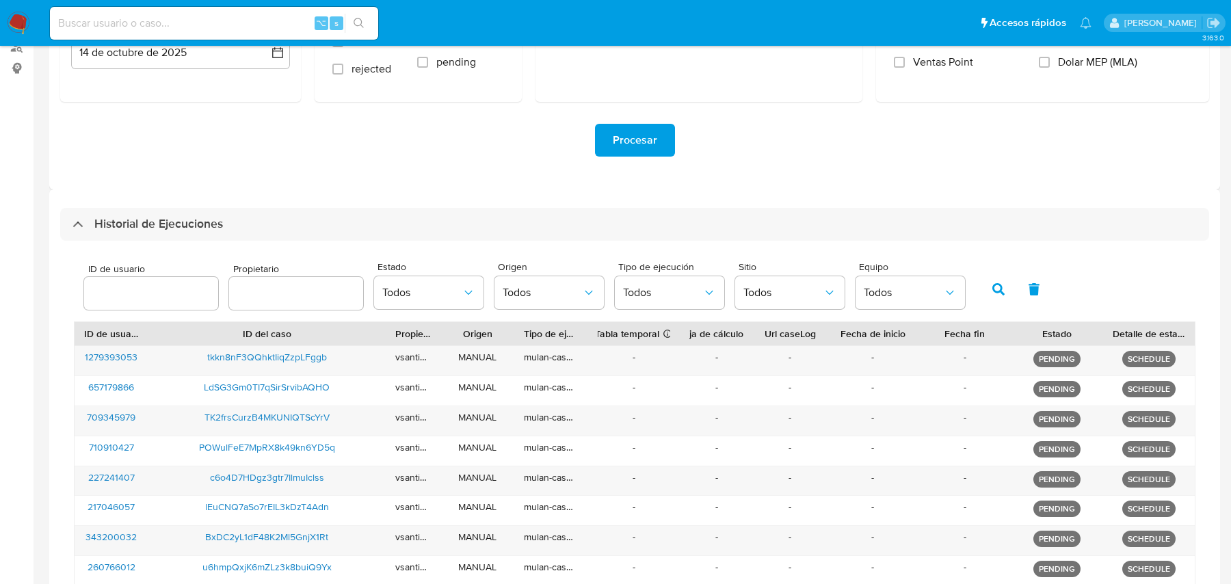
scroll to position [2345, 0]
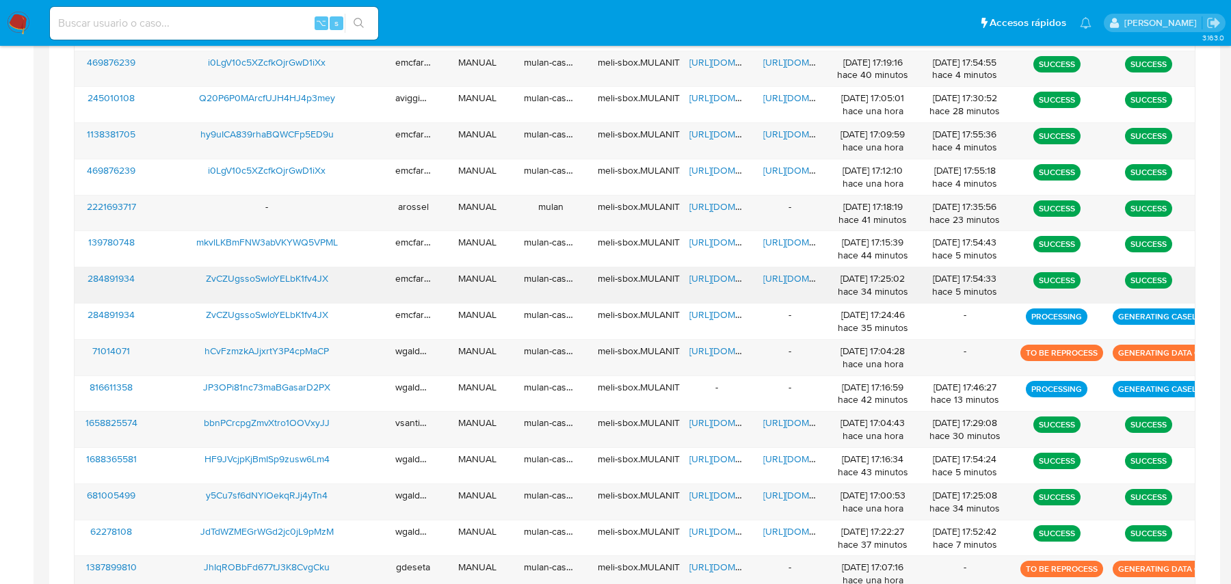
click at [784, 271] on span "[URL][DOMAIN_NAME]" at bounding box center [810, 278] width 94 height 14
click at [794, 271] on span "[URL][DOMAIN_NAME]" at bounding box center [810, 278] width 94 height 14
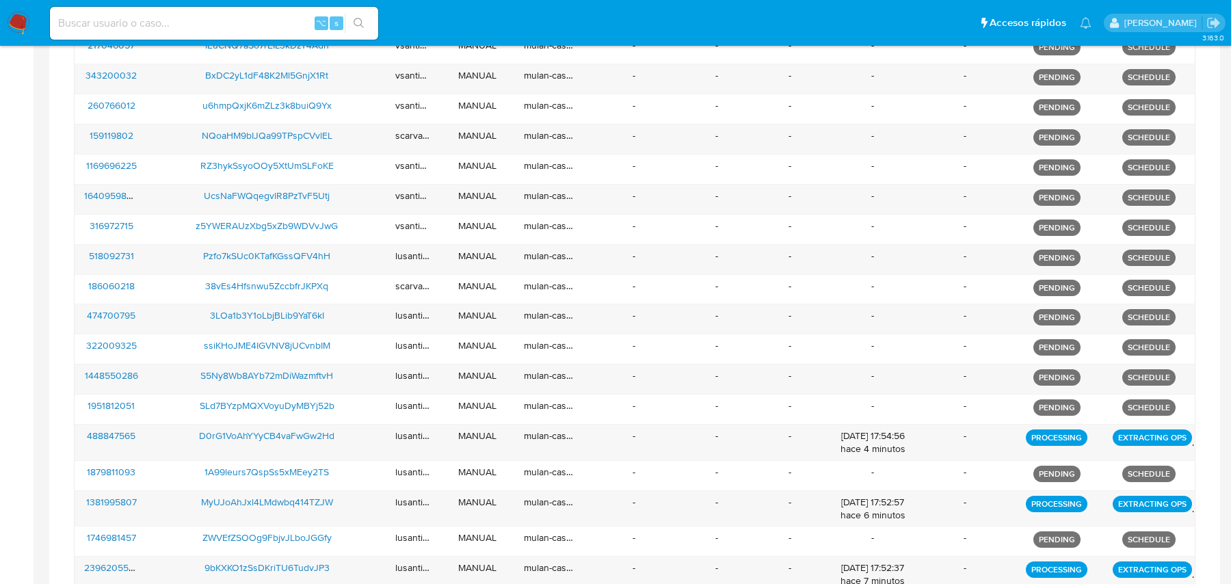
scroll to position [0, 0]
